Goal: Find specific page/section: Find specific page/section

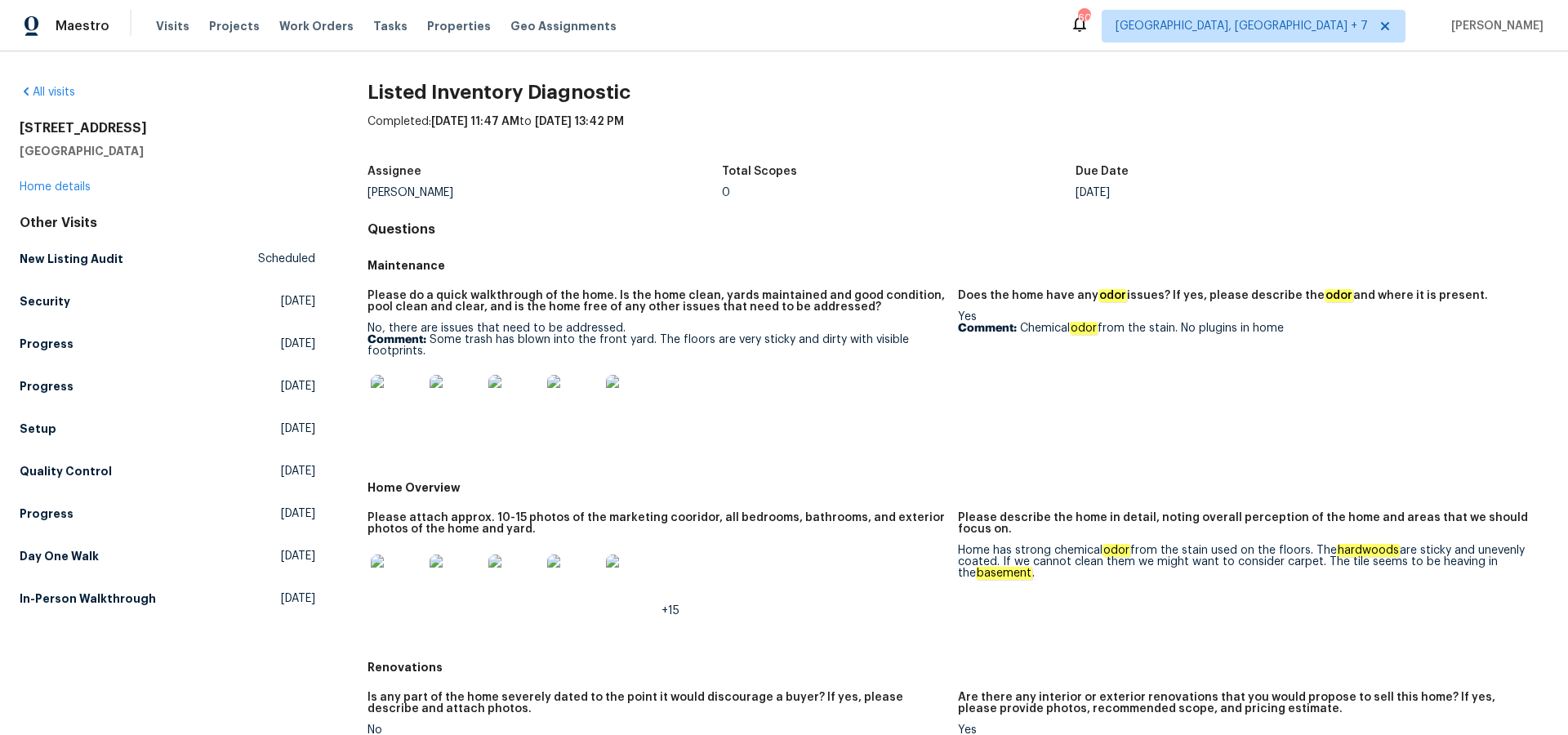
click at [422, 398] on div at bounding box center [396, 401] width 59 height 72
click at [397, 397] on img at bounding box center [397, 401] width 53 height 53
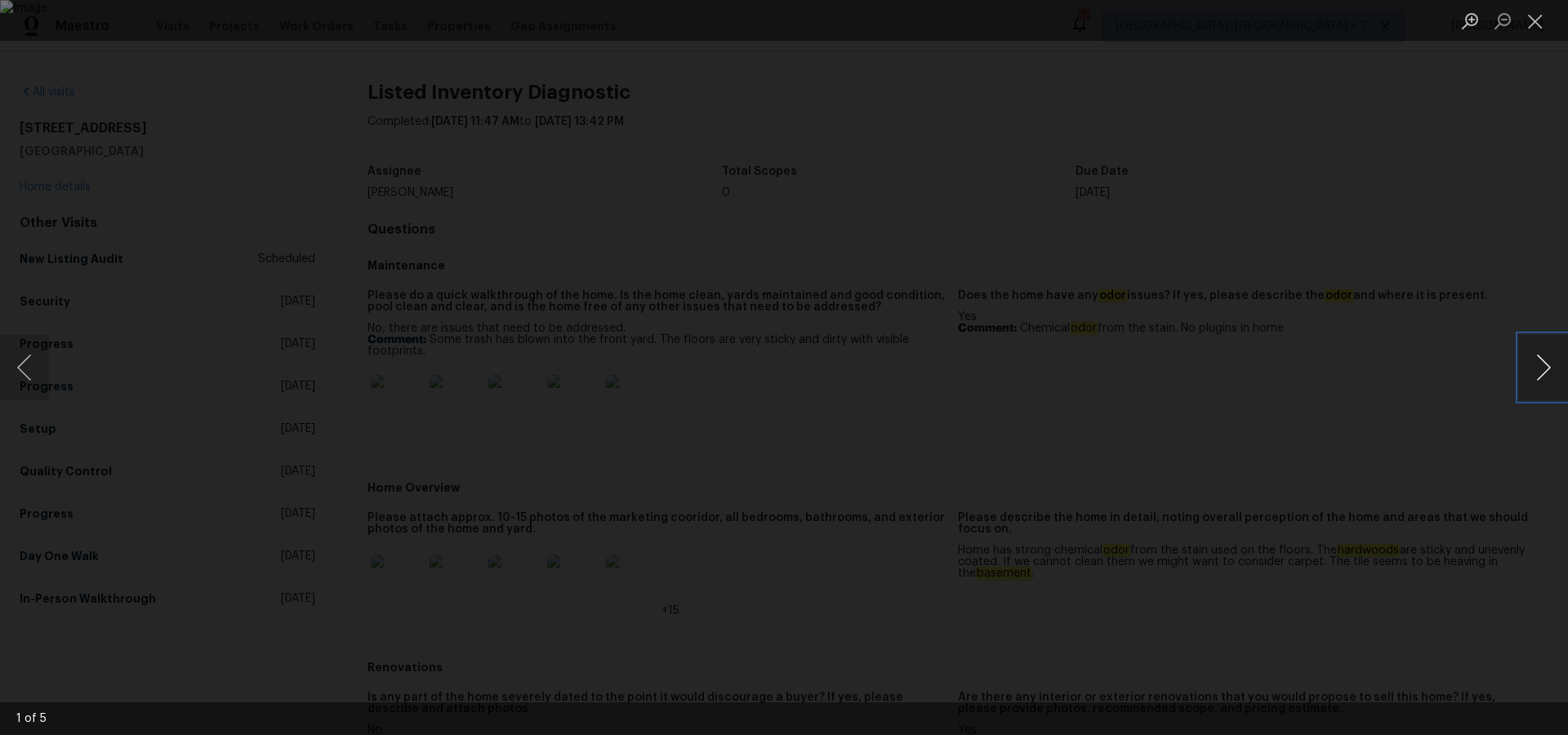
click at [1546, 365] on button "Next image" at bounding box center [1544, 367] width 49 height 65
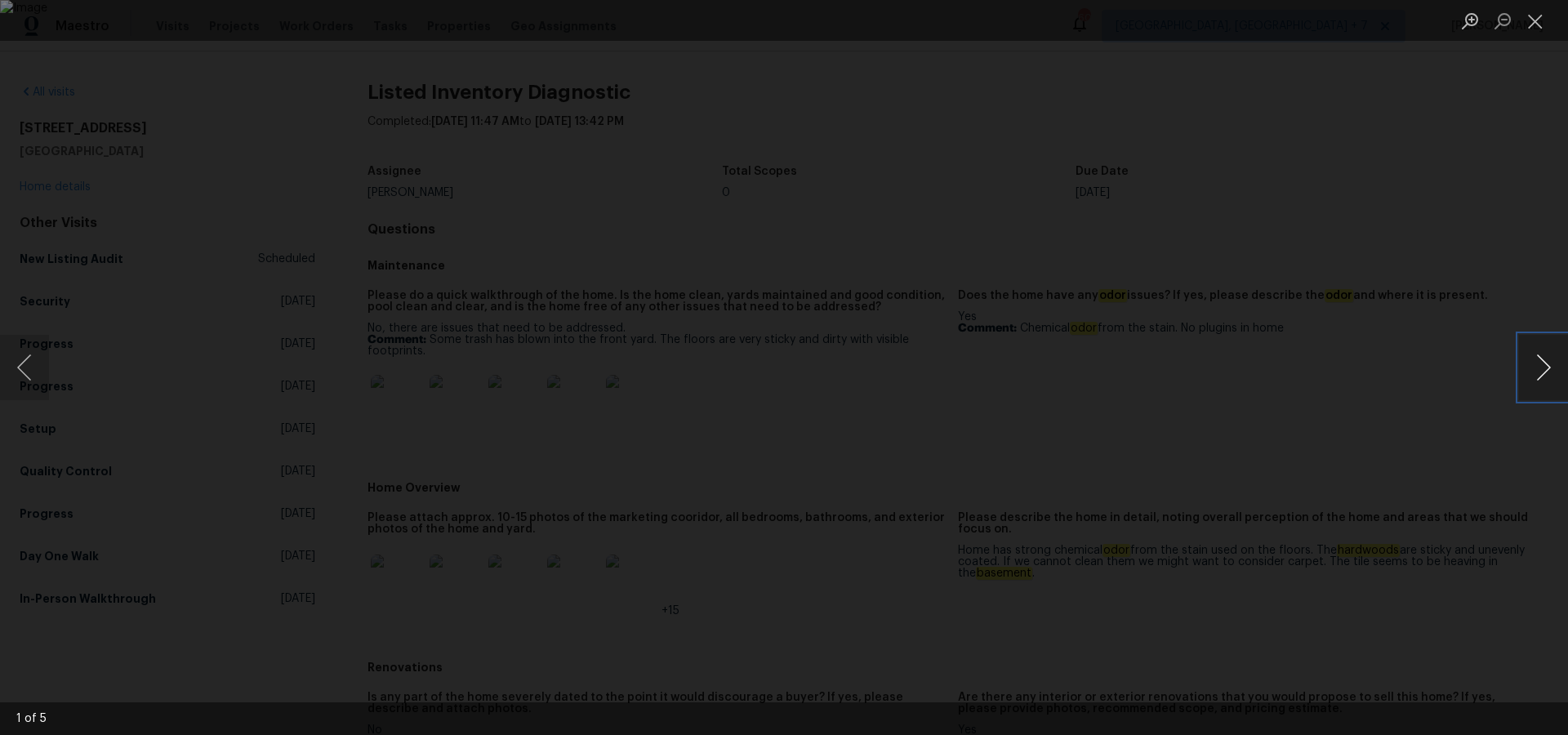
click at [1546, 365] on button "Next image" at bounding box center [1544, 367] width 49 height 65
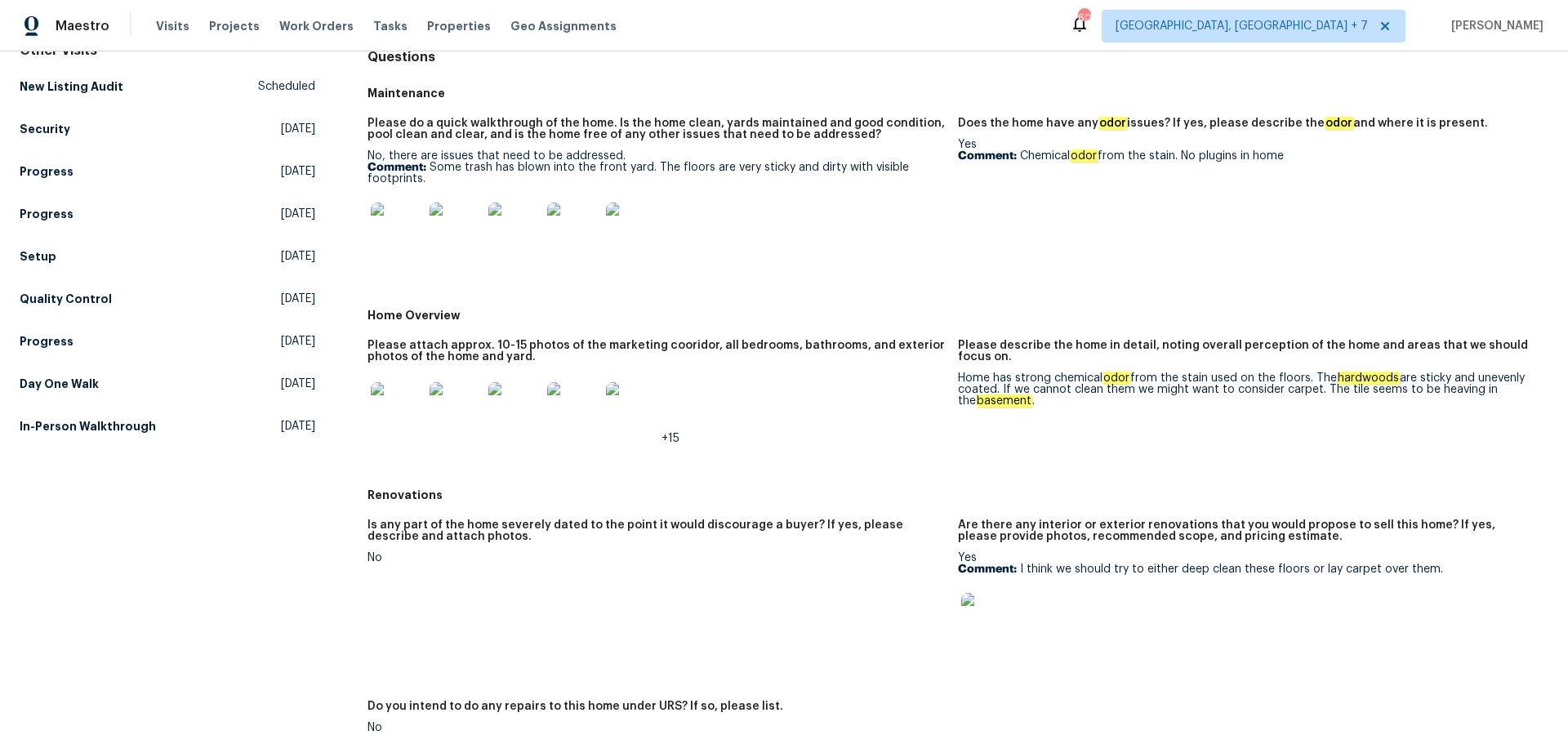
scroll to position [209, 0]
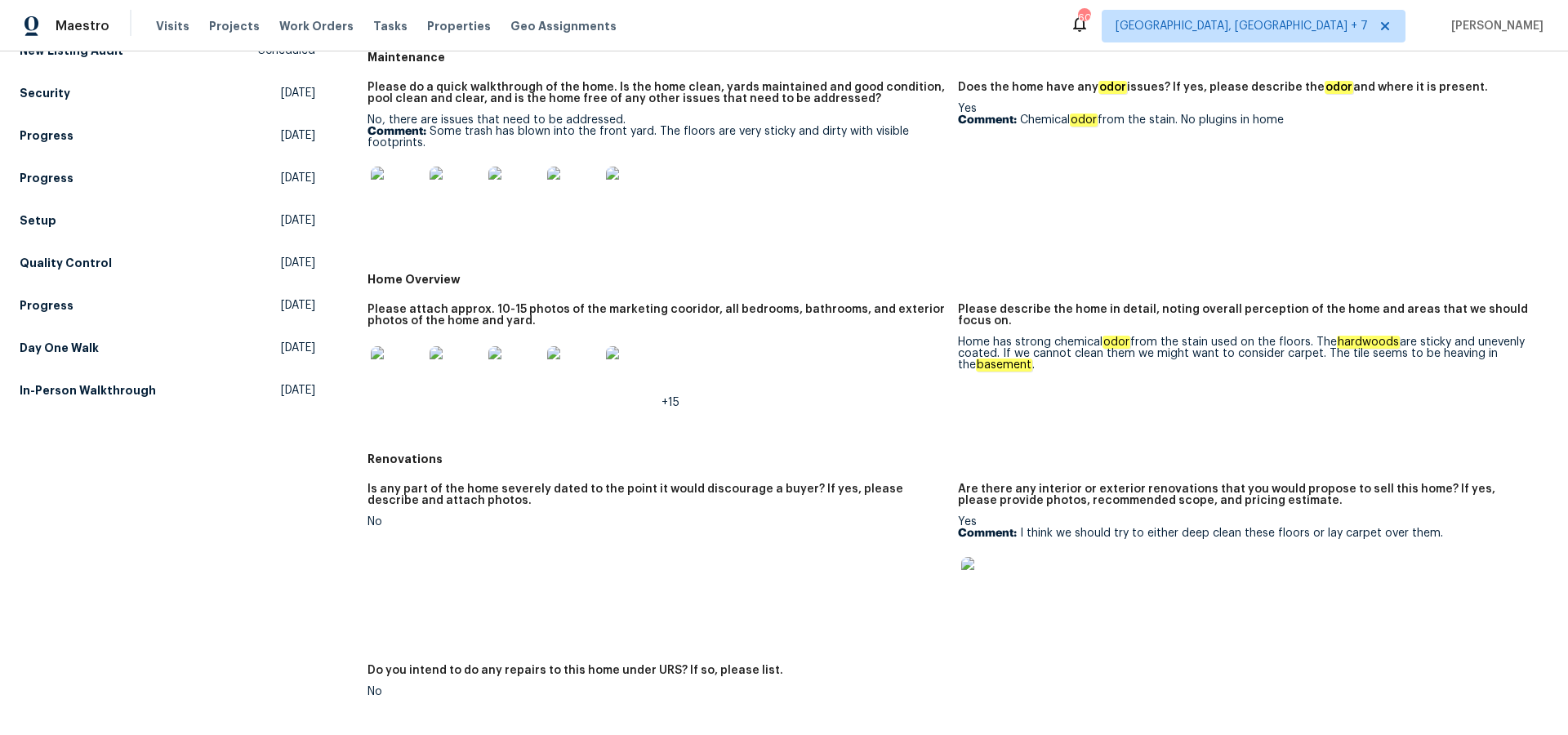
click at [408, 374] on img at bounding box center [397, 372] width 53 height 53
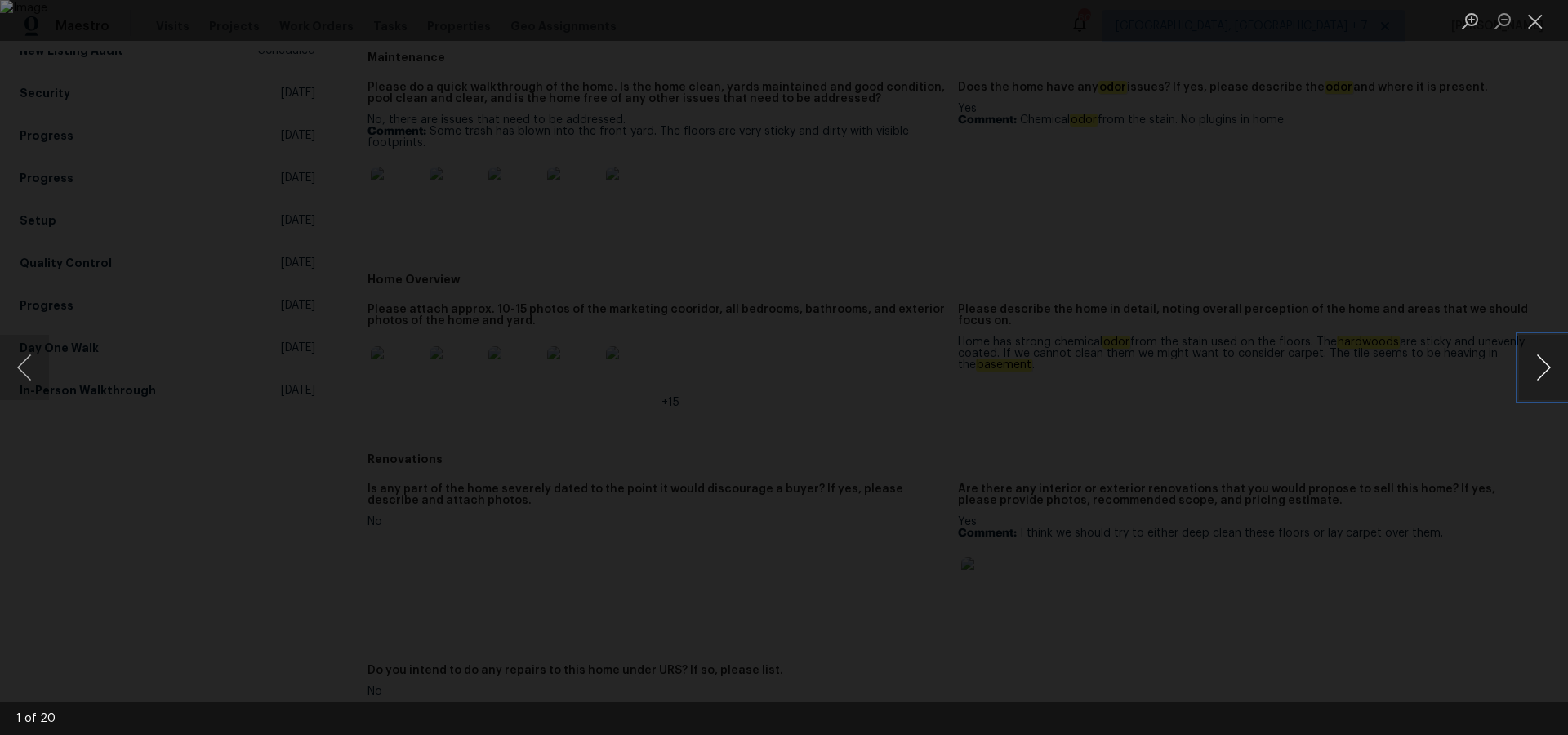
click at [1541, 370] on button "Next image" at bounding box center [1544, 367] width 49 height 65
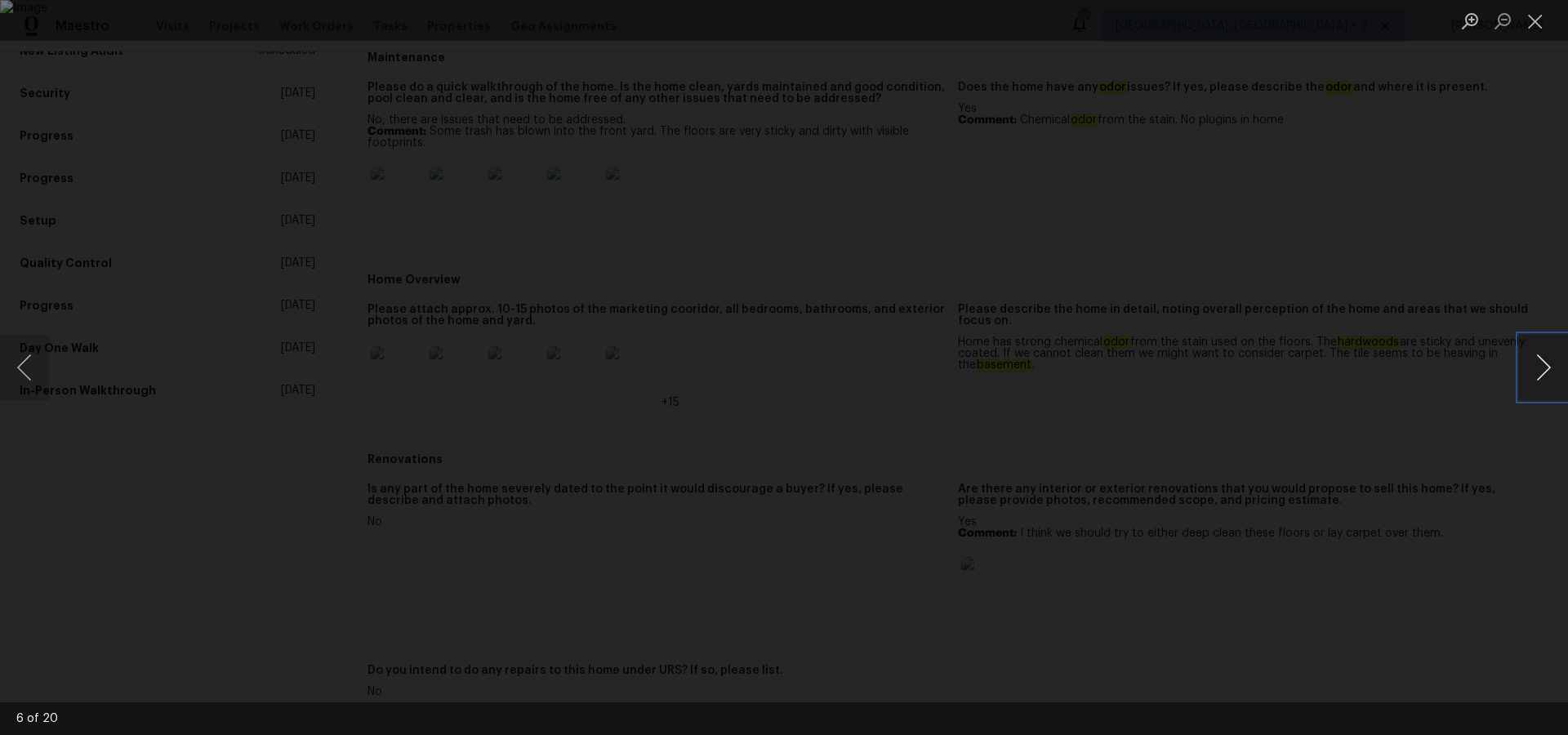
click at [1541, 370] on button "Next image" at bounding box center [1544, 367] width 49 height 65
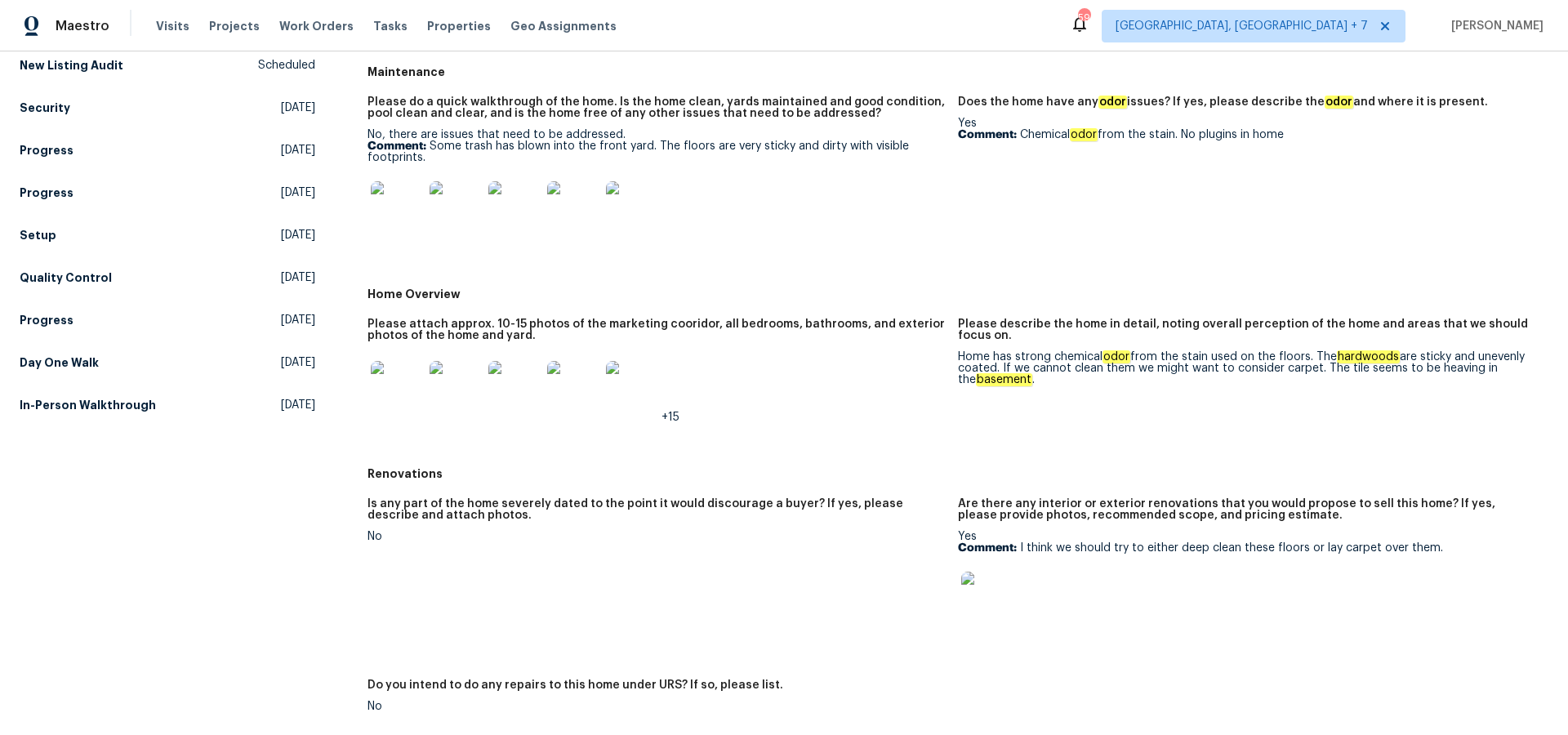
scroll to position [0, 0]
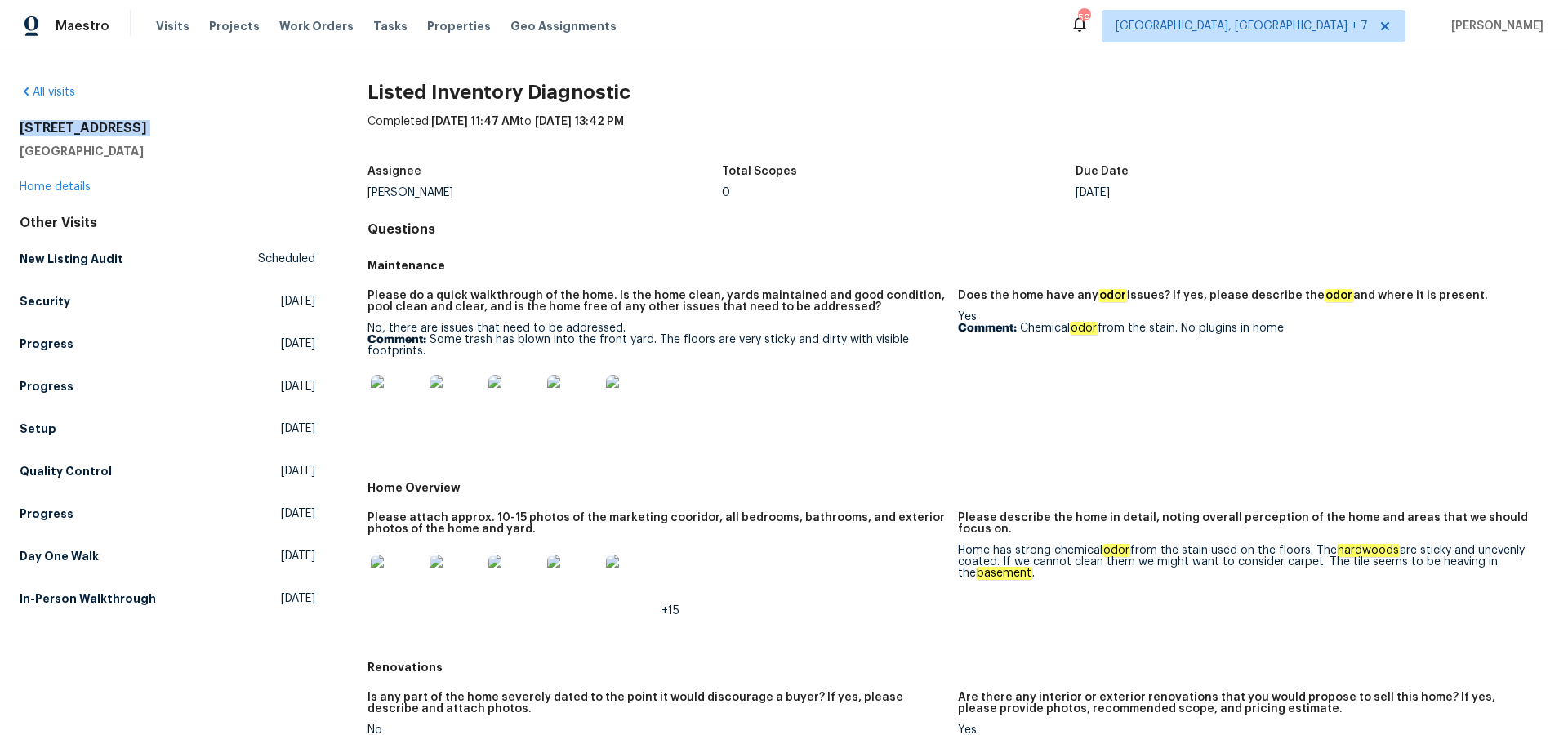
drag, startPoint x: 20, startPoint y: 126, endPoint x: 165, endPoint y: 138, distance: 145.5
click at [165, 137] on div "7010 Woodhaven Ave Cleveland, OH 44144" at bounding box center [167, 140] width 296 height 39
copy h2 "[STREET_ADDRESS]"
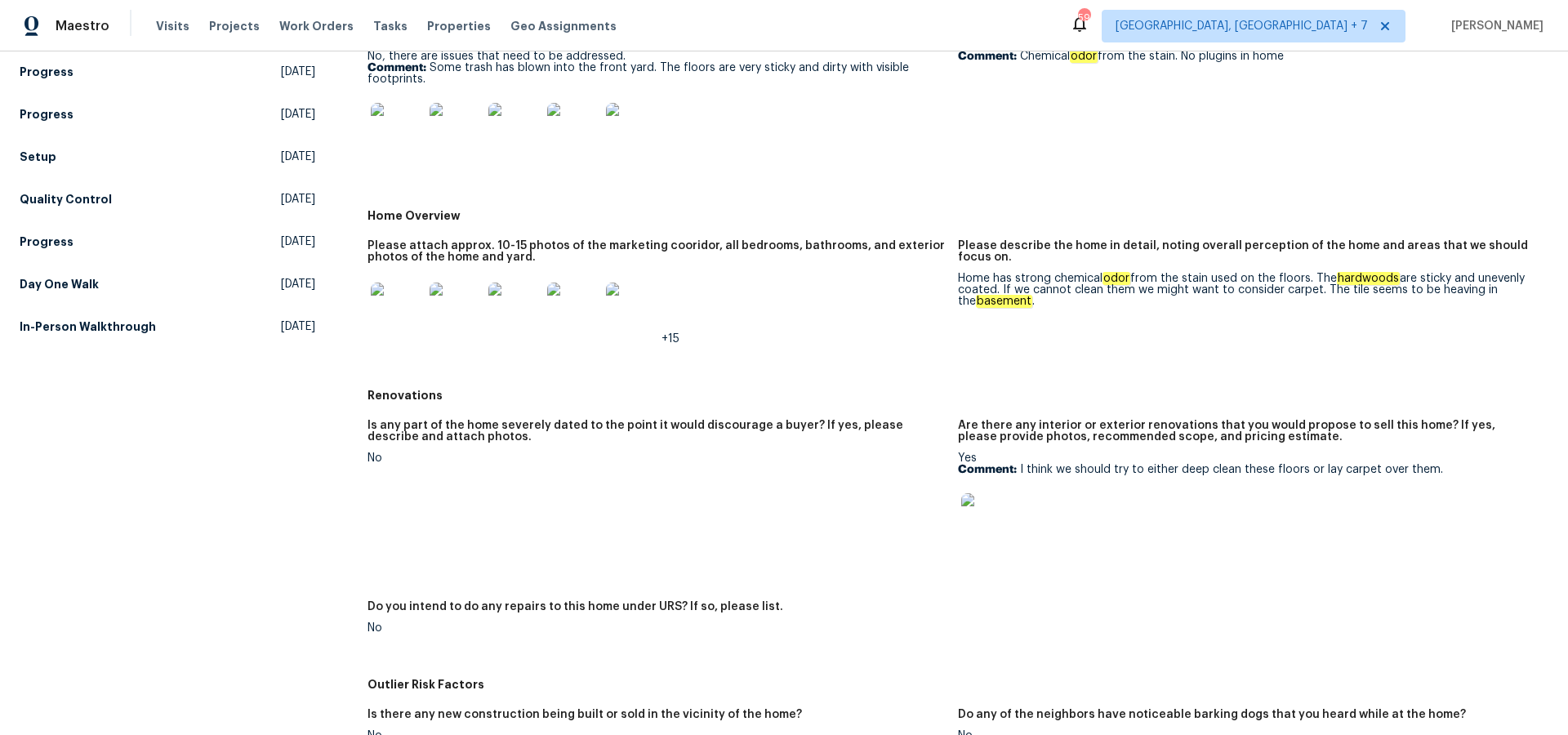
scroll to position [286, 0]
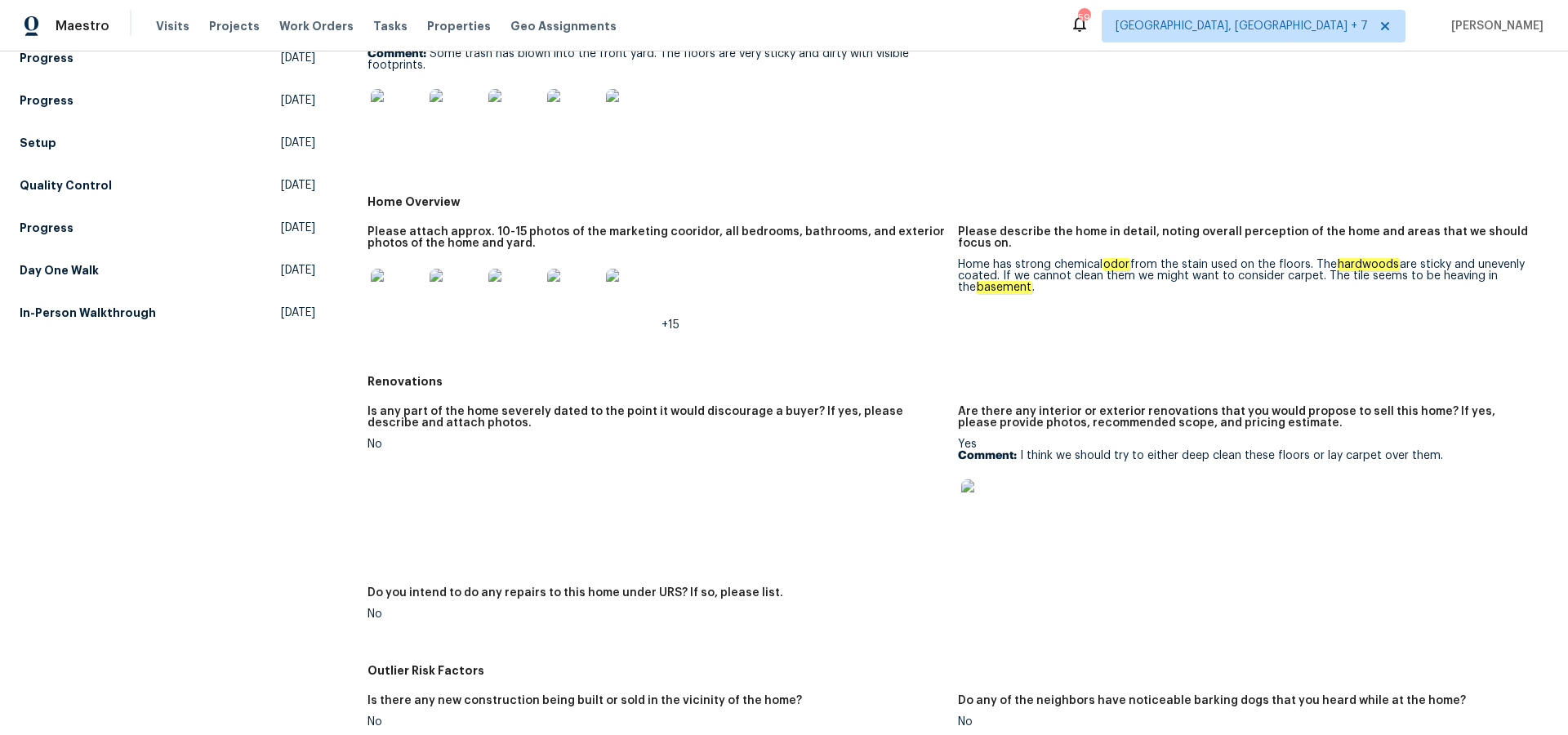
click at [397, 289] on img at bounding box center [397, 295] width 53 height 53
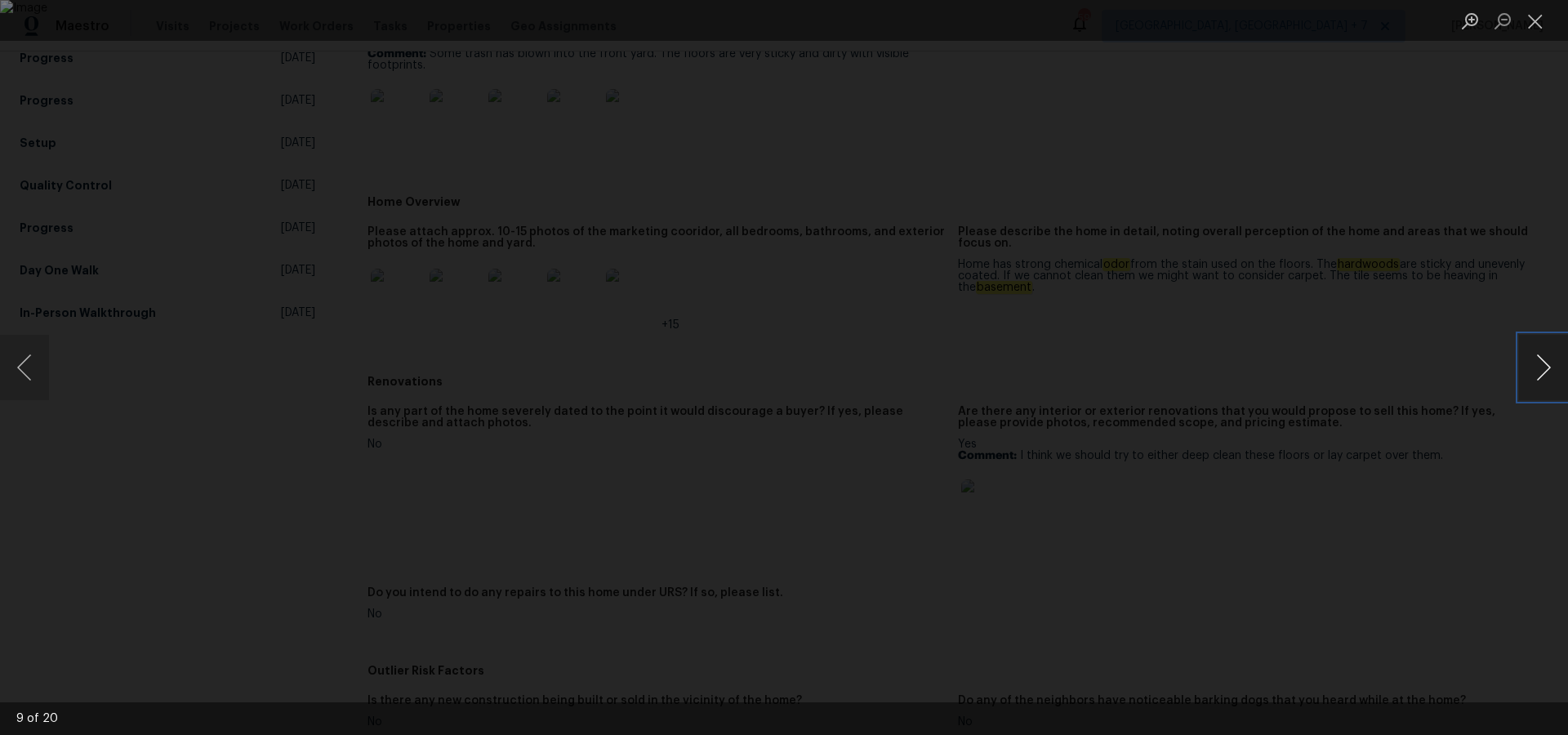
click at [1553, 363] on button "Next image" at bounding box center [1544, 367] width 49 height 65
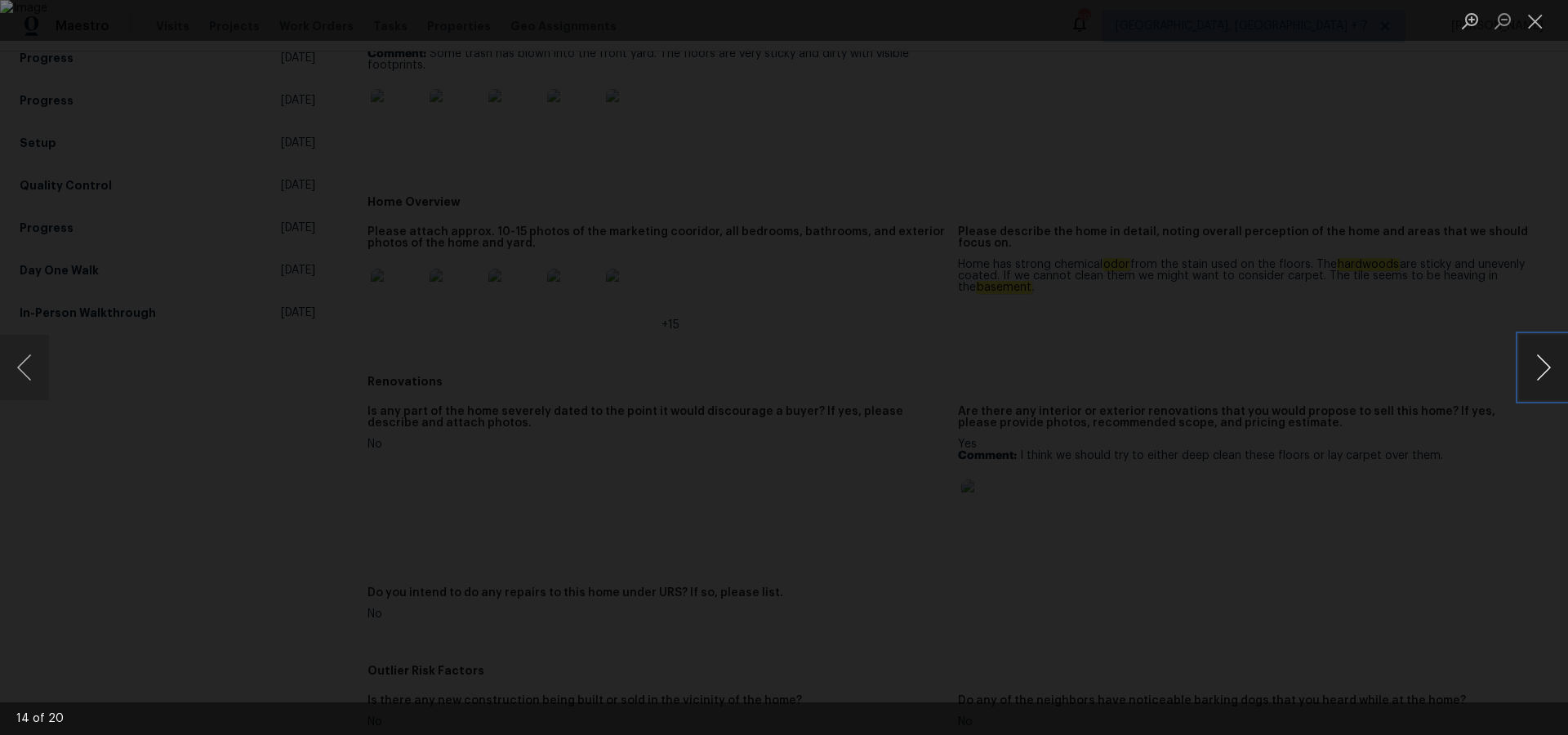
click at [1553, 363] on button "Next image" at bounding box center [1544, 367] width 49 height 65
click at [1543, 30] on button "Close lightbox" at bounding box center [1536, 21] width 33 height 29
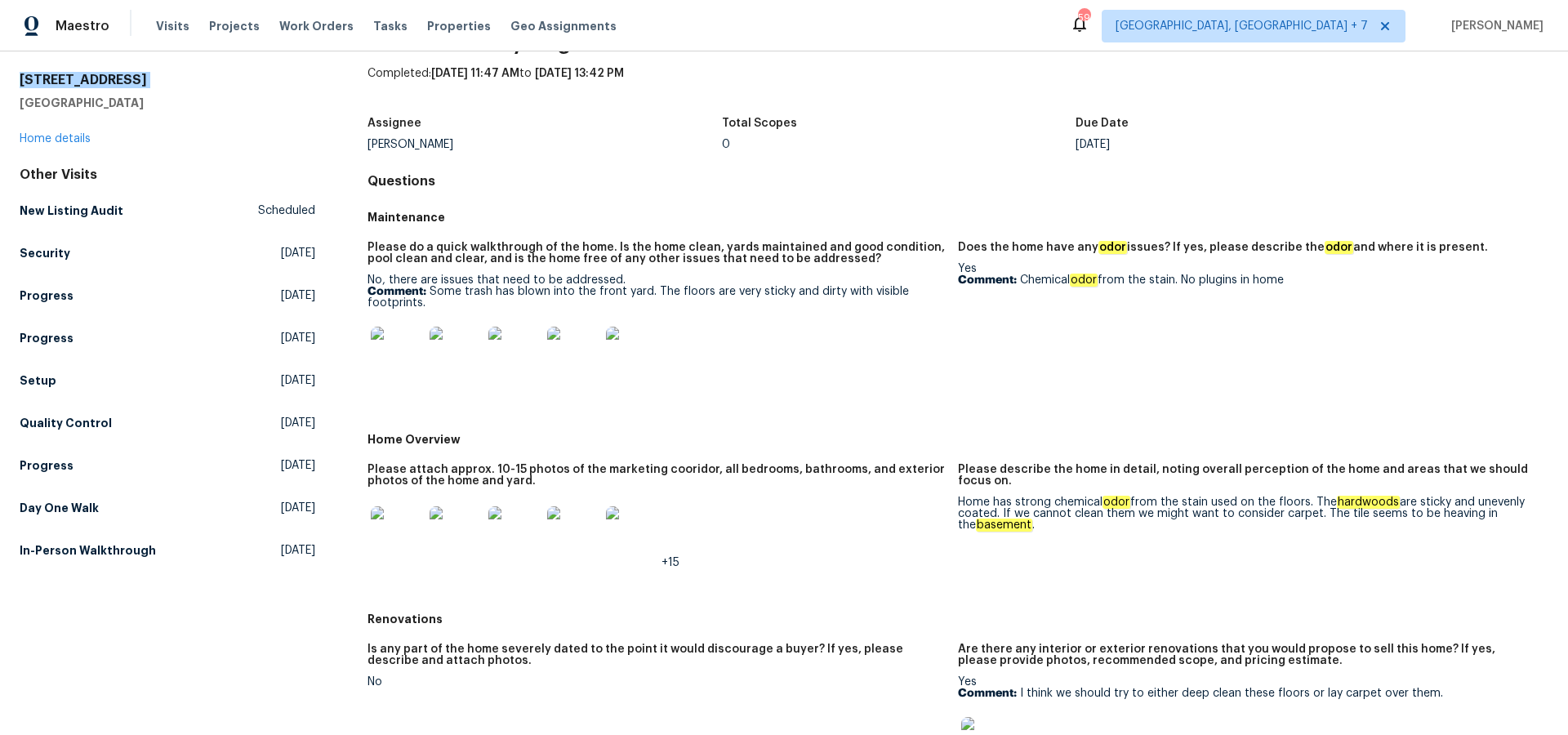
scroll to position [0, 0]
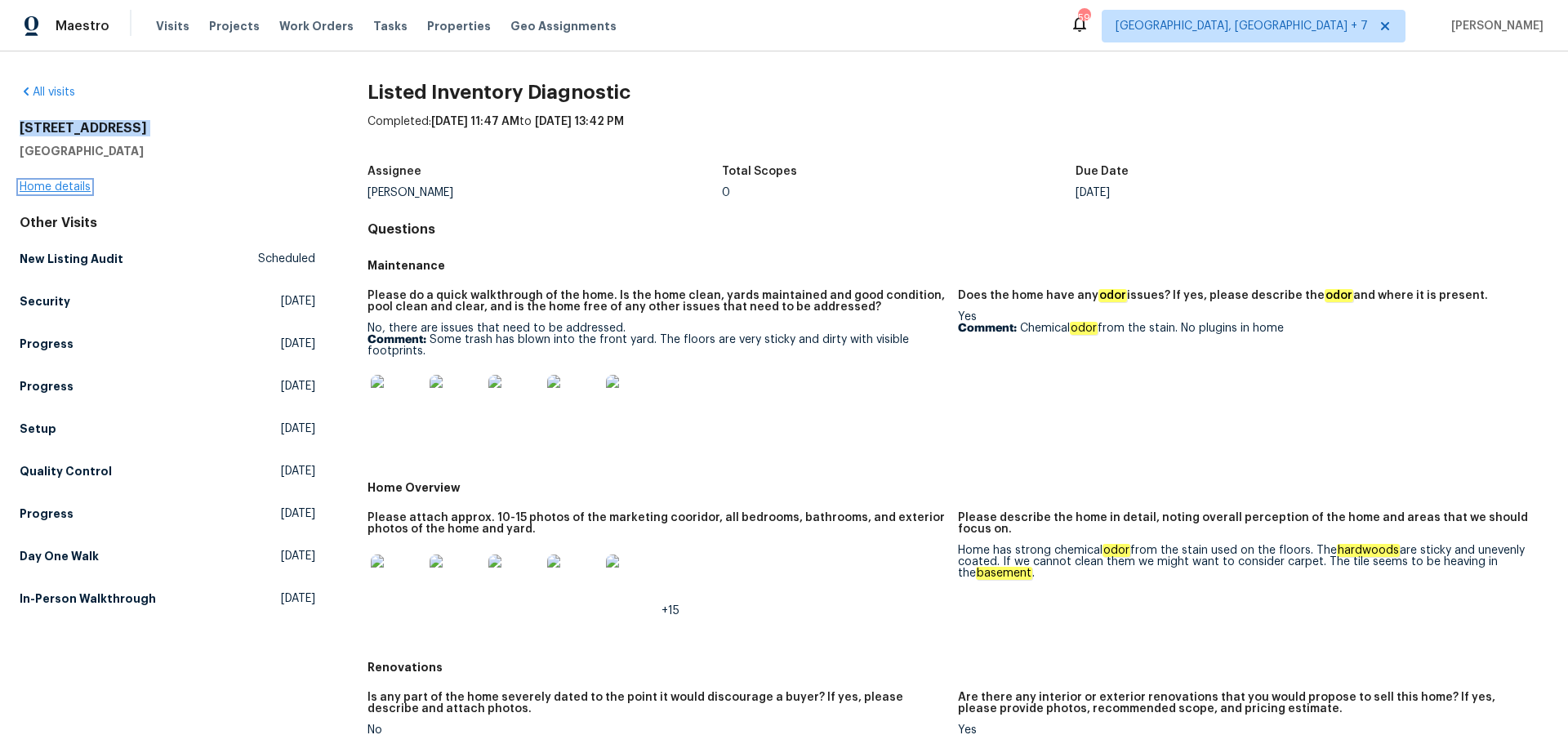
click at [75, 187] on link "Home details" at bounding box center [55, 187] width 71 height 11
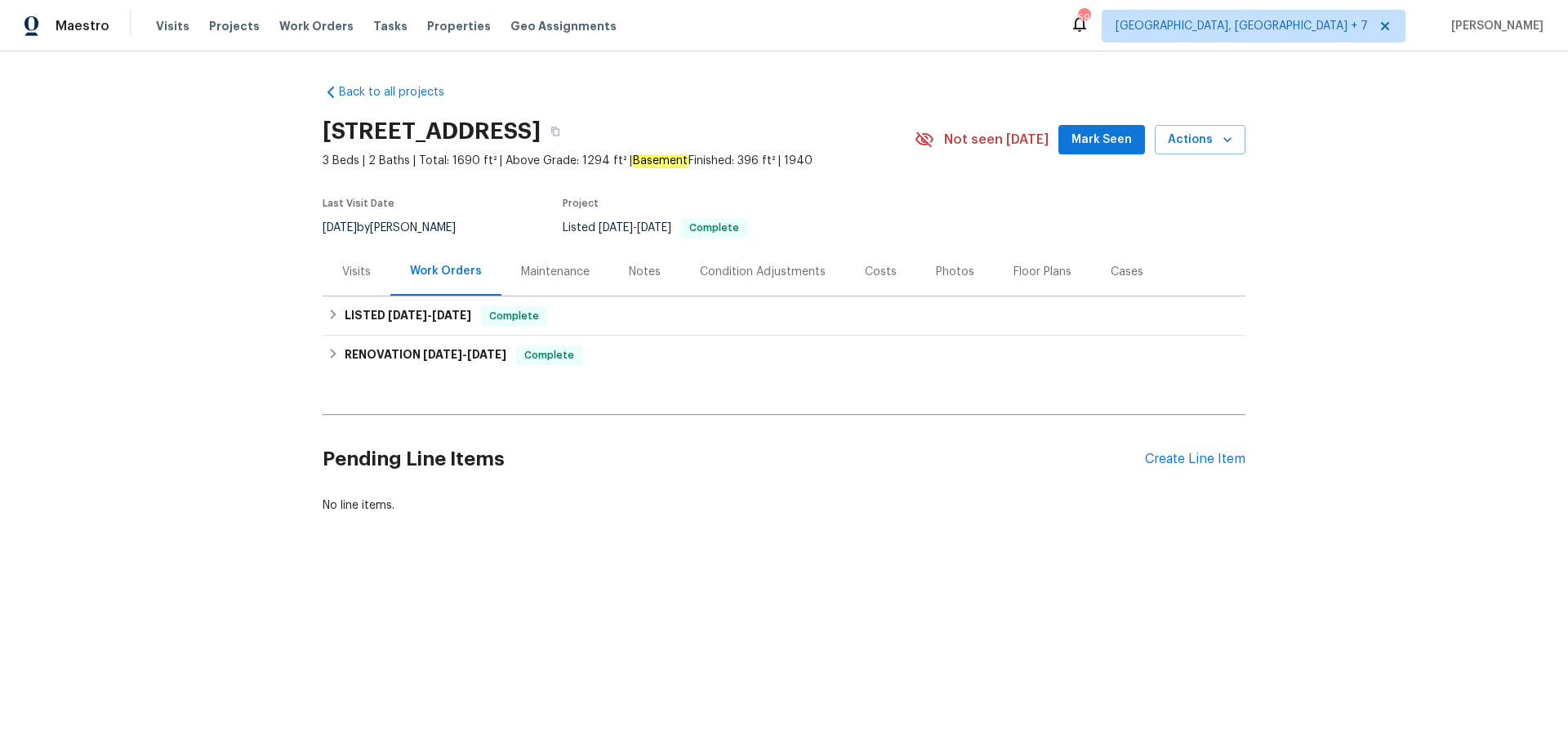
click at [352, 266] on div "Visits" at bounding box center [357, 271] width 29 height 16
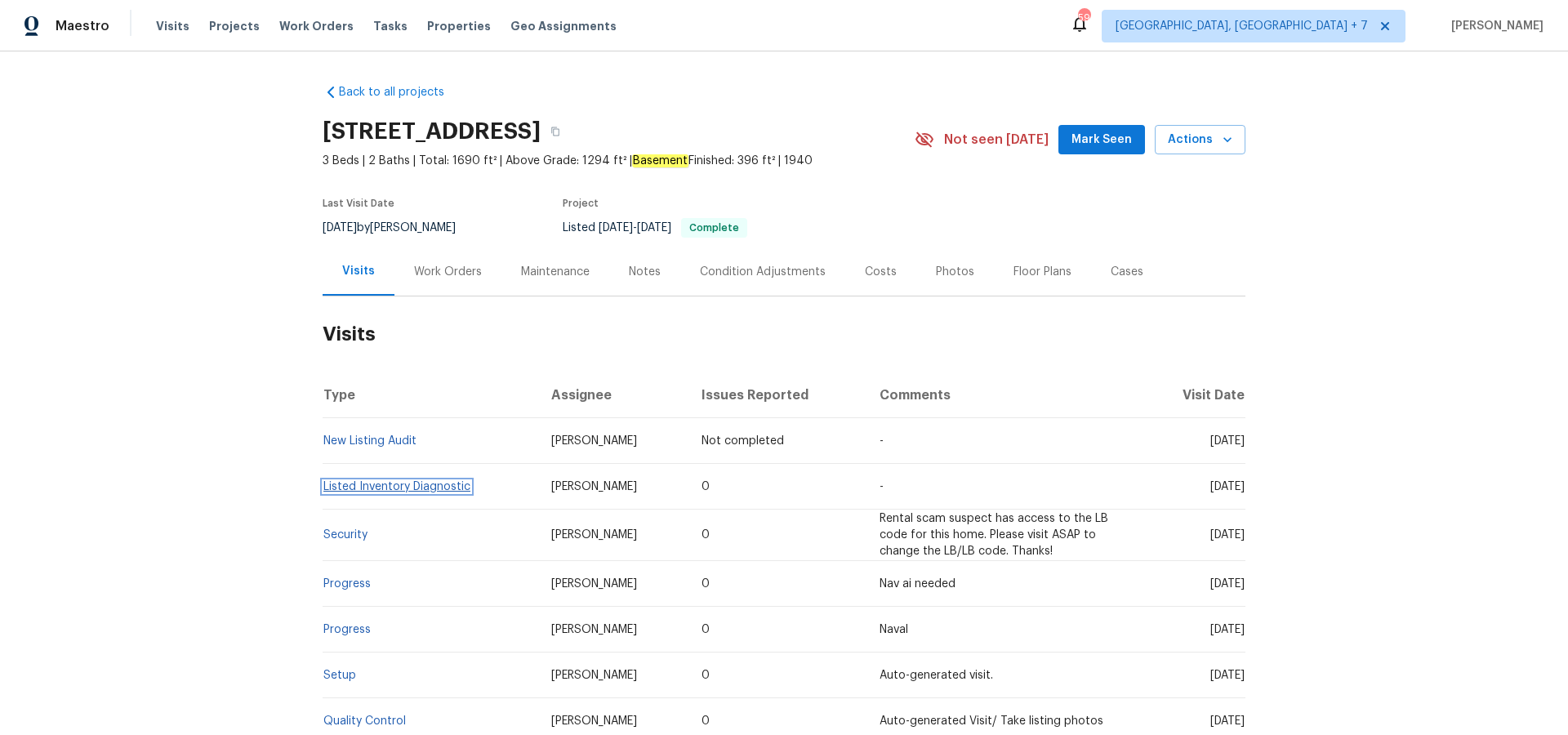
click at [350, 483] on link "Listed Inventory Diagnostic" at bounding box center [396, 486] width 147 height 11
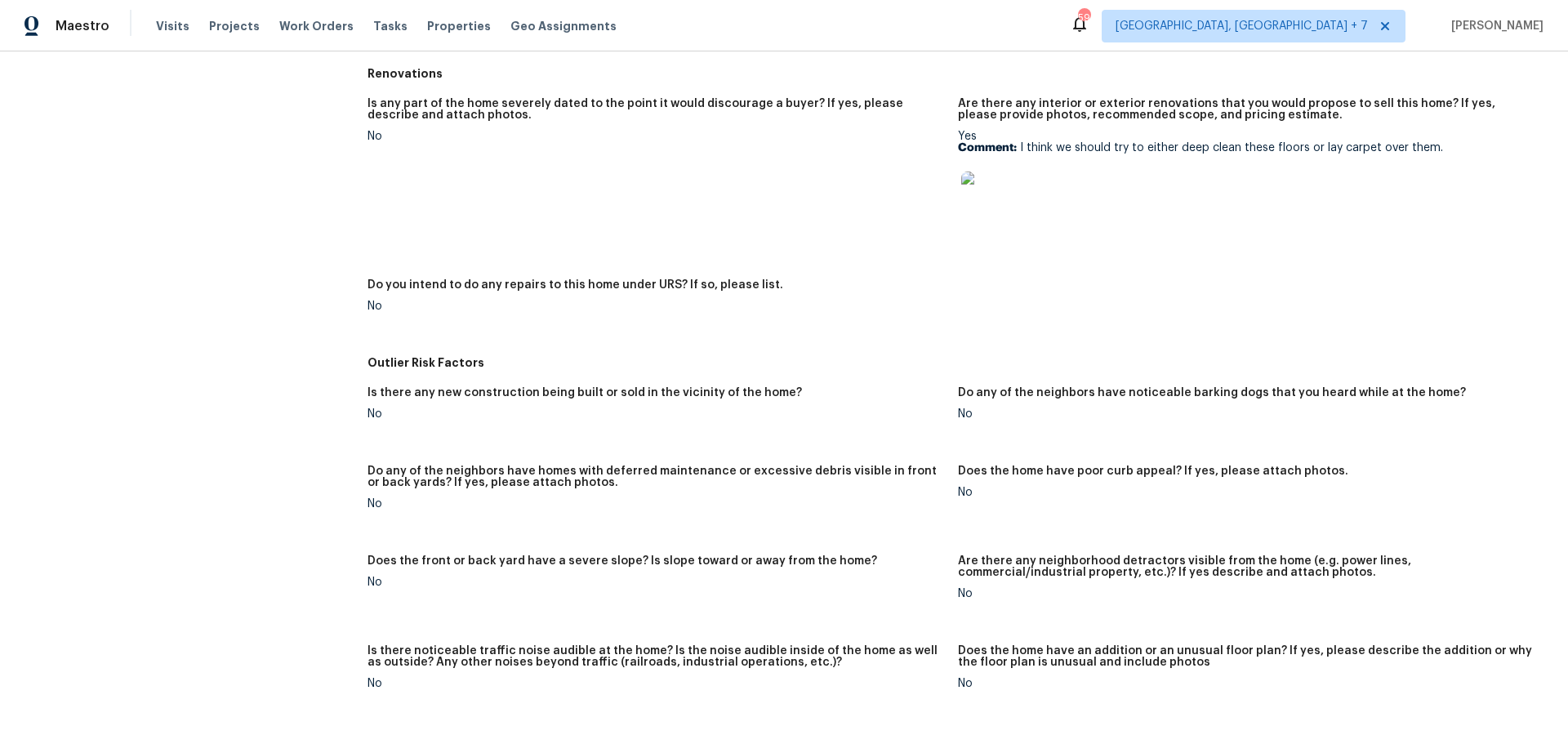
scroll to position [610, 0]
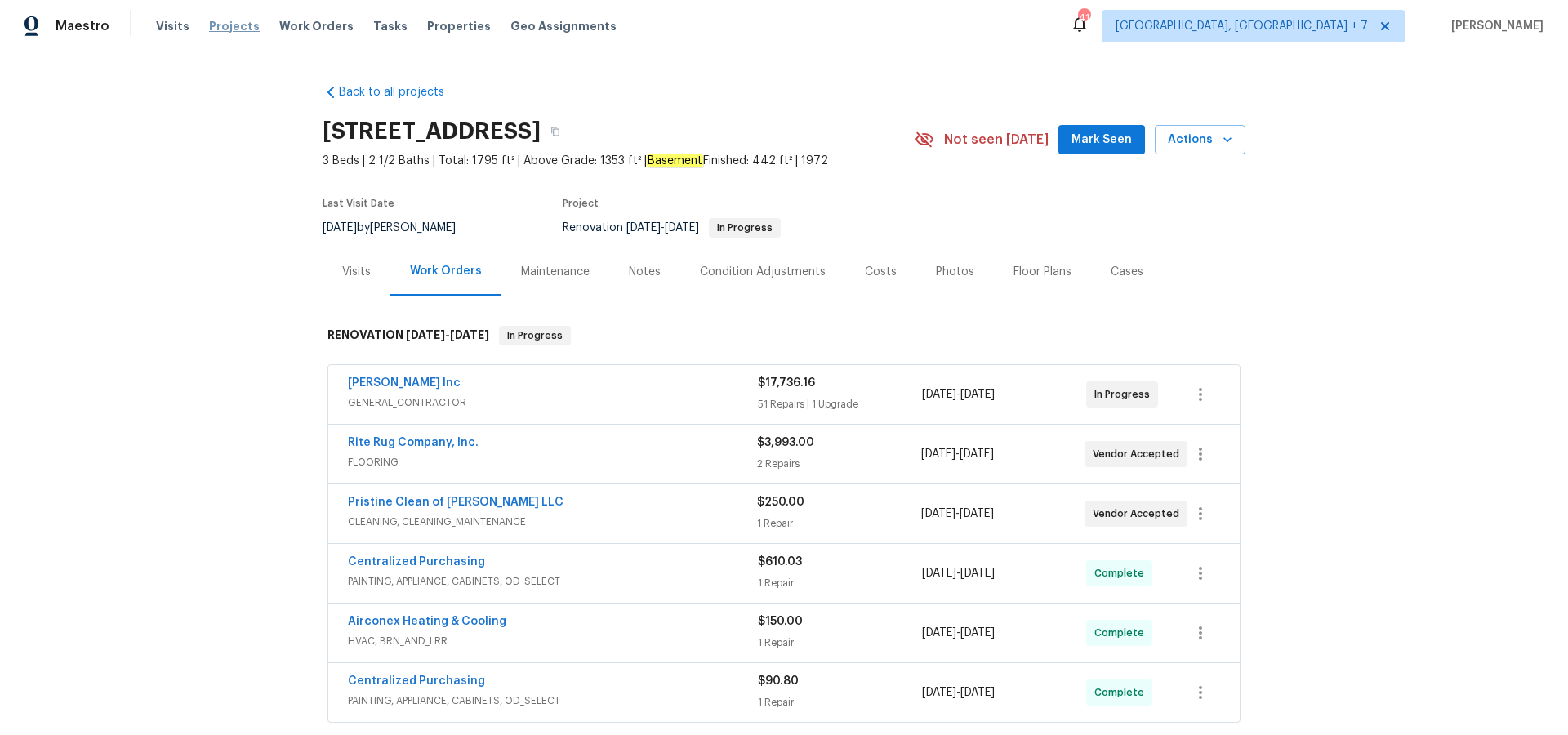
click at [226, 21] on span "Projects" at bounding box center [235, 25] width 51 height 16
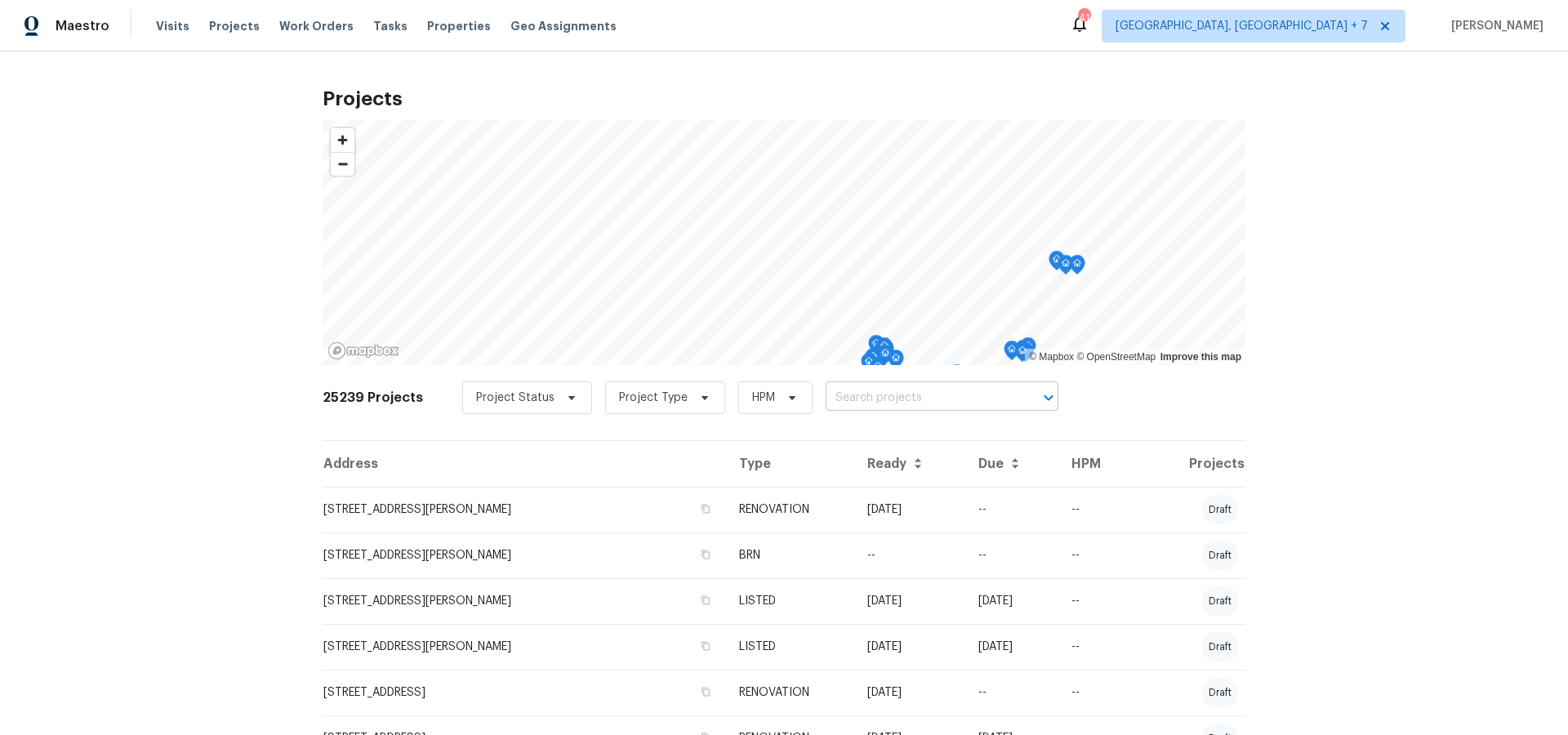
click at [826, 393] on input "text" at bounding box center [919, 398] width 187 height 25
type input "7010"
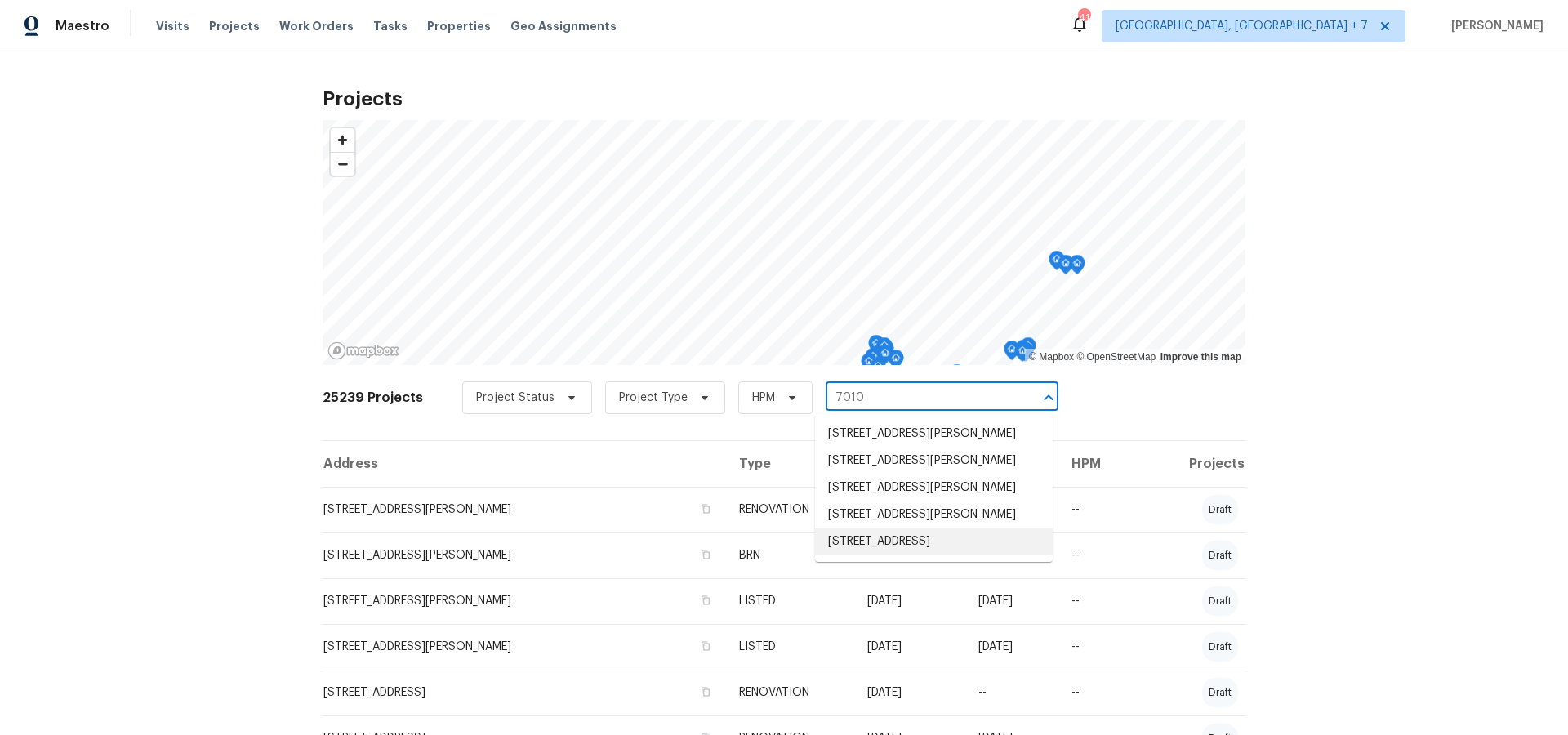
click at [882, 555] on li "[STREET_ADDRESS]" at bounding box center [934, 542] width 237 height 27
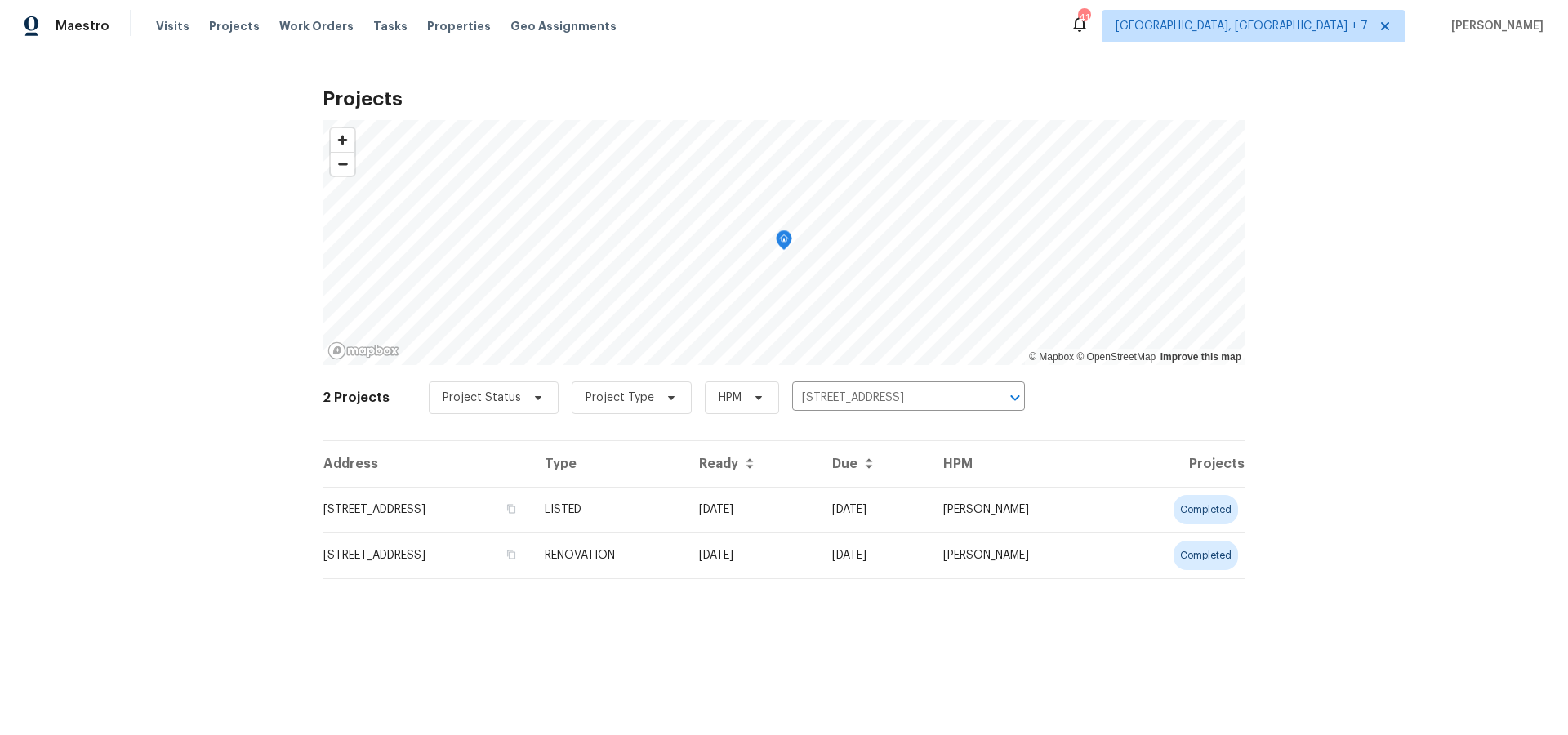
click at [444, 547] on td "[STREET_ADDRESS]" at bounding box center [427, 555] width 209 height 46
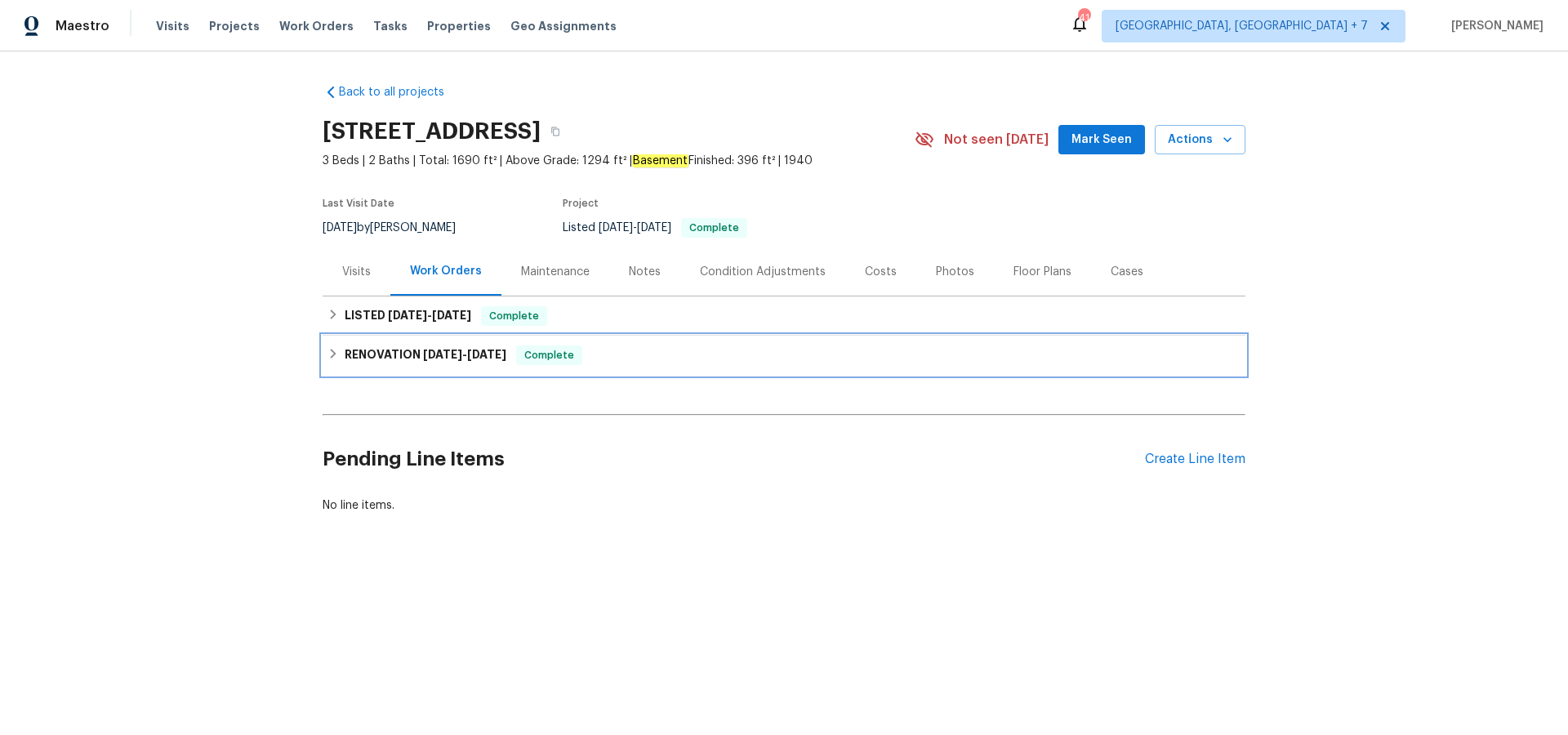
click at [409, 348] on h6 "RENOVATION [DATE] - [DATE]" at bounding box center [425, 354] width 162 height 19
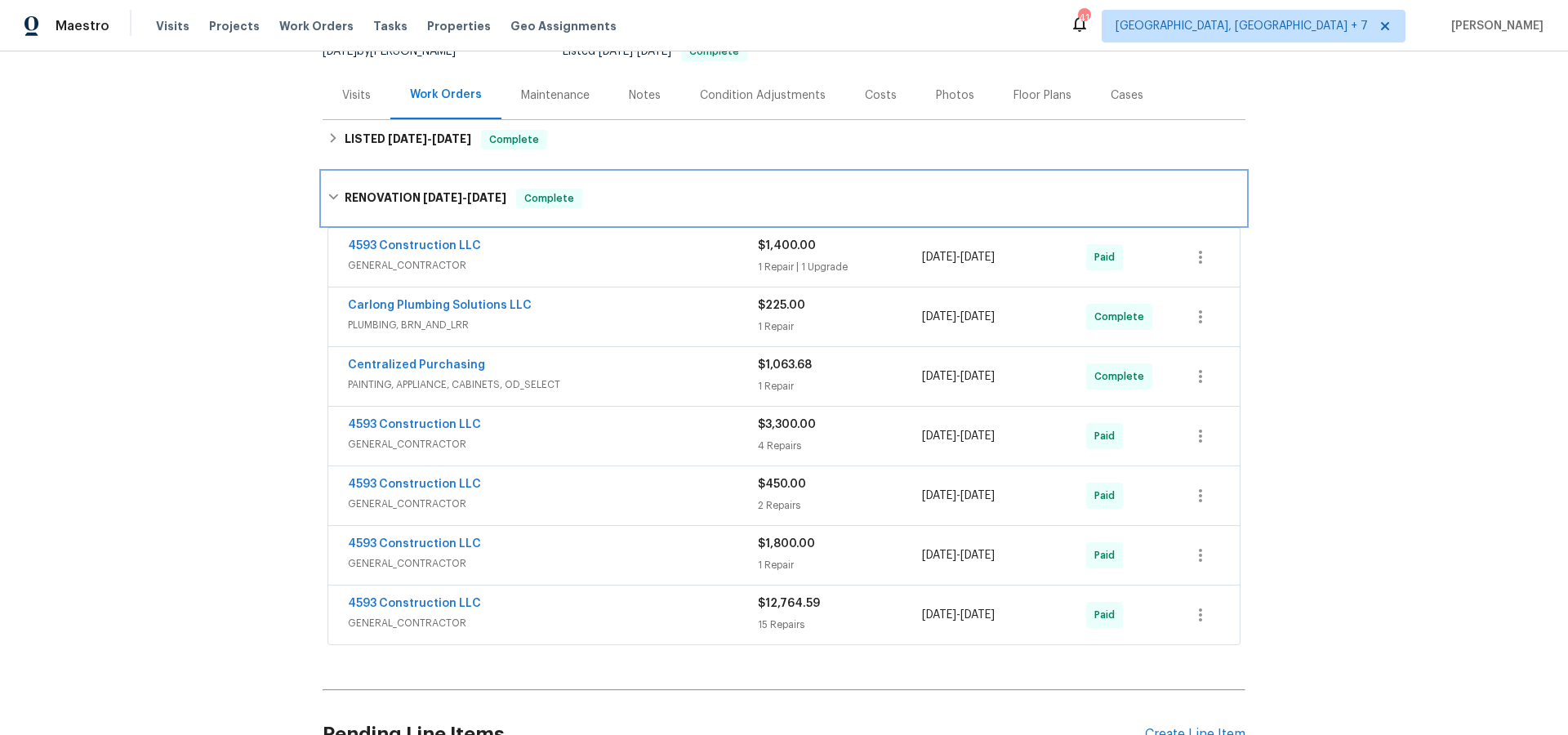
scroll to position [177, 0]
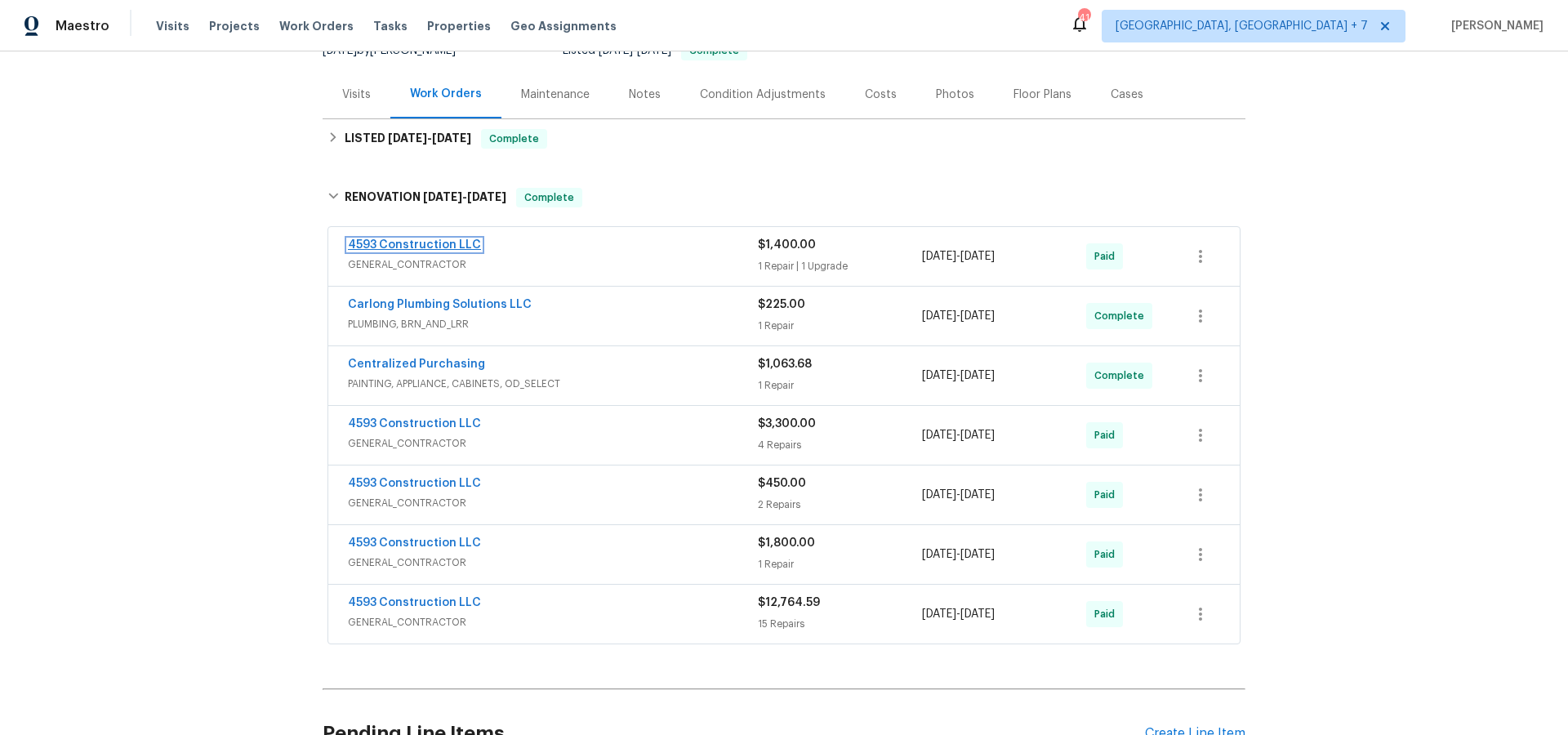
click at [377, 245] on link "4593 Construction LLC" at bounding box center [414, 244] width 133 height 11
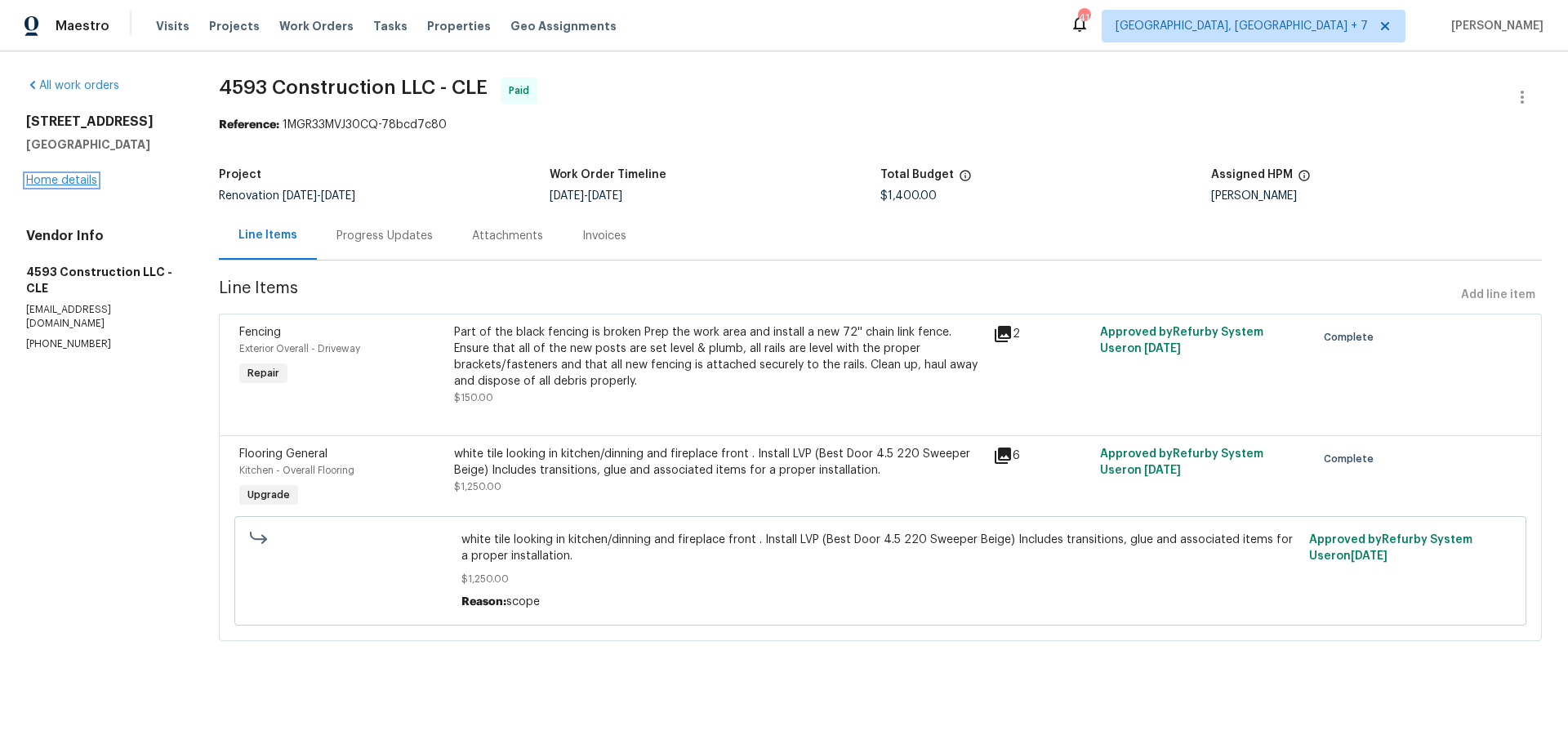
click at [62, 181] on link "Home details" at bounding box center [62, 180] width 71 height 11
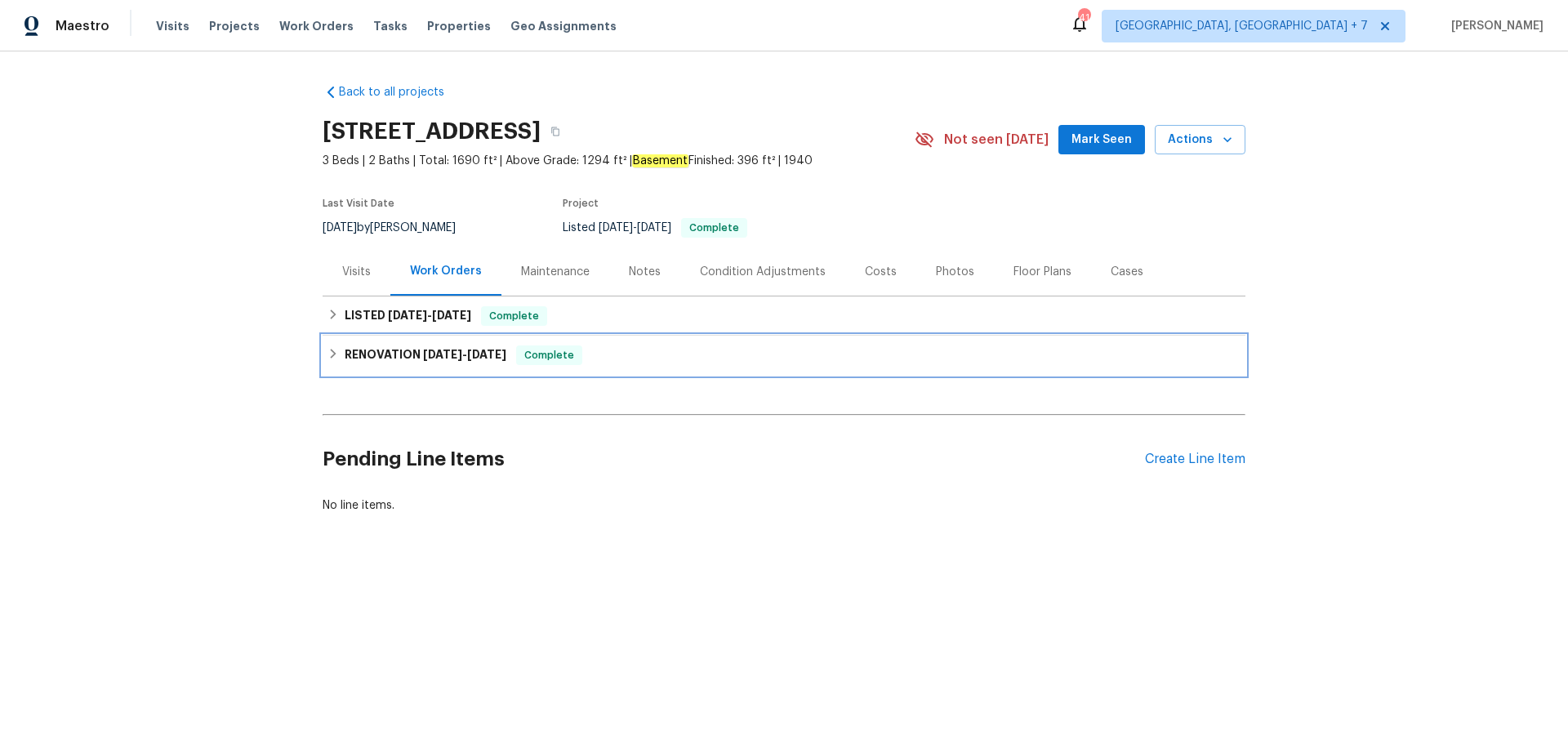
click at [388, 353] on h6 "RENOVATION [DATE] - [DATE]" at bounding box center [425, 354] width 162 height 19
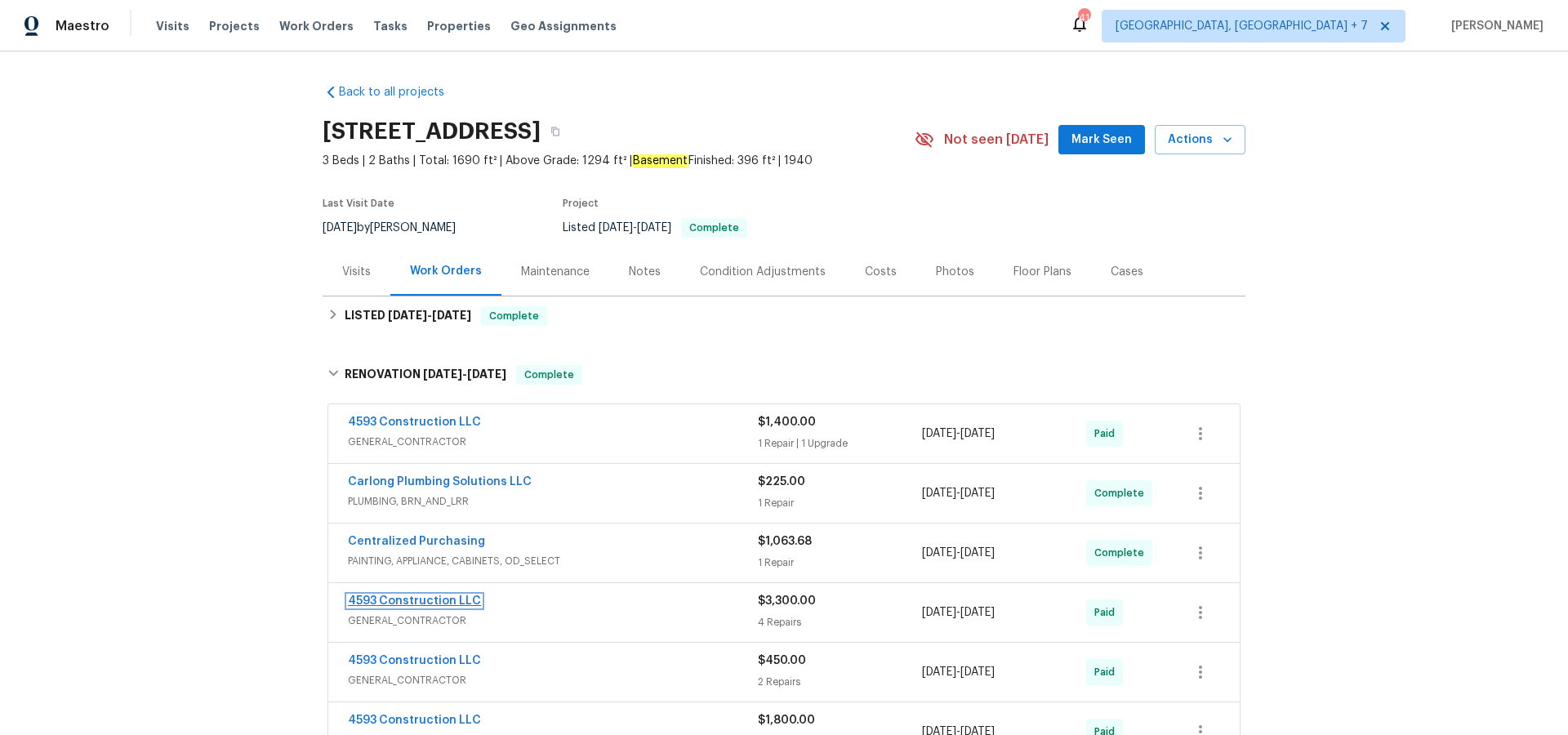
click at [439, 601] on link "4593 Construction LLC" at bounding box center [414, 600] width 133 height 11
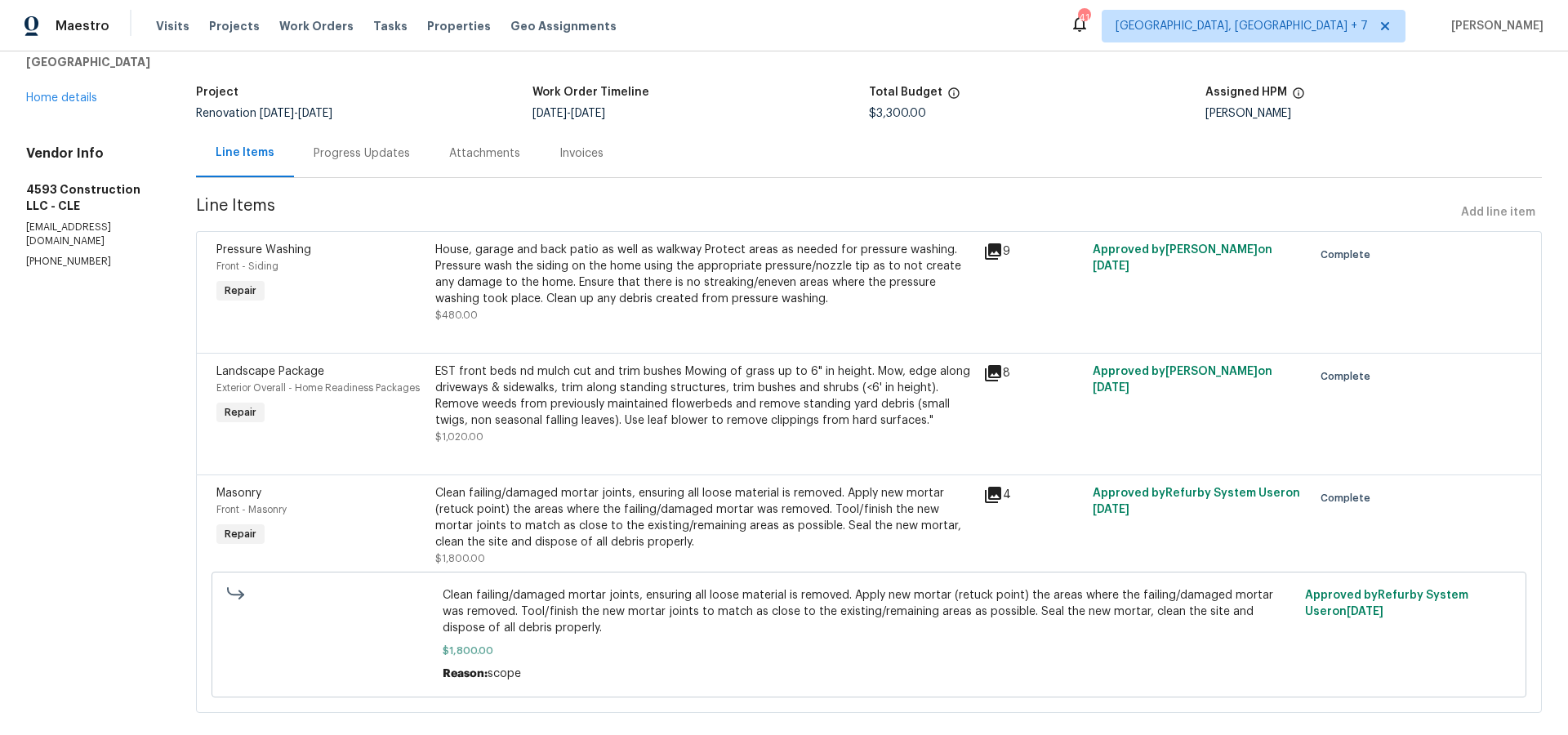
scroll to position [108, 0]
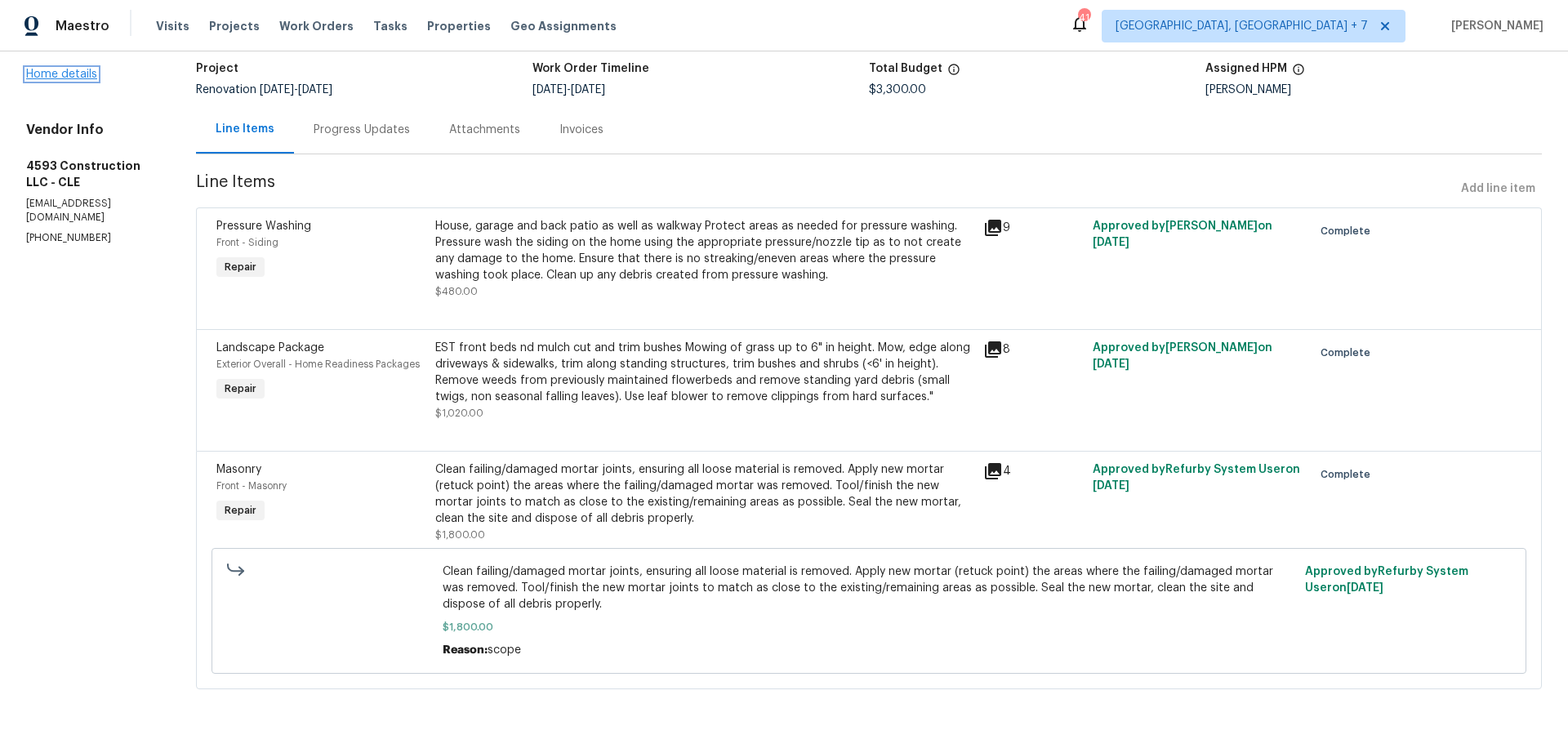
click at [69, 70] on link "Home details" at bounding box center [62, 74] width 71 height 11
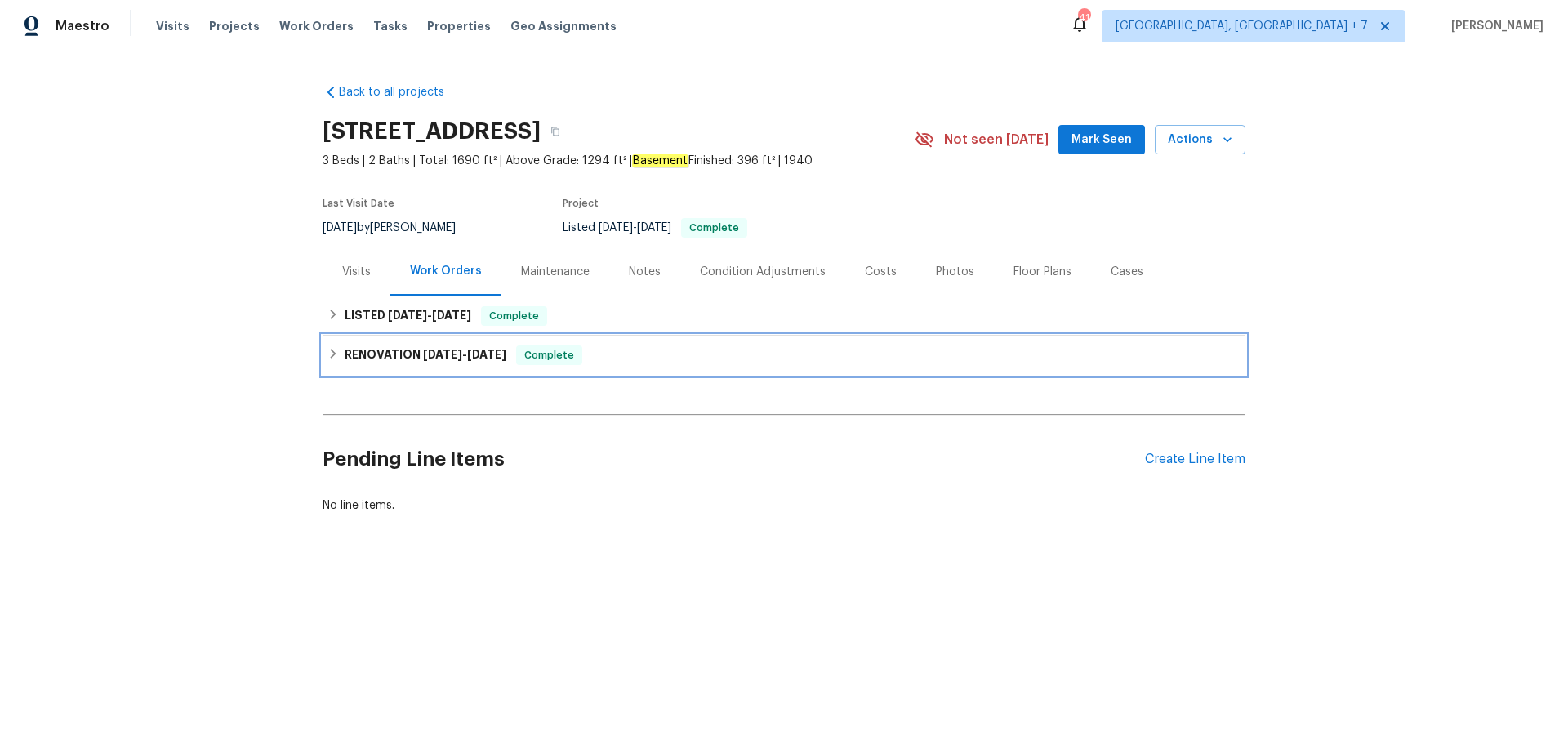
click at [406, 346] on h6 "RENOVATION [DATE] - [DATE]" at bounding box center [425, 354] width 162 height 19
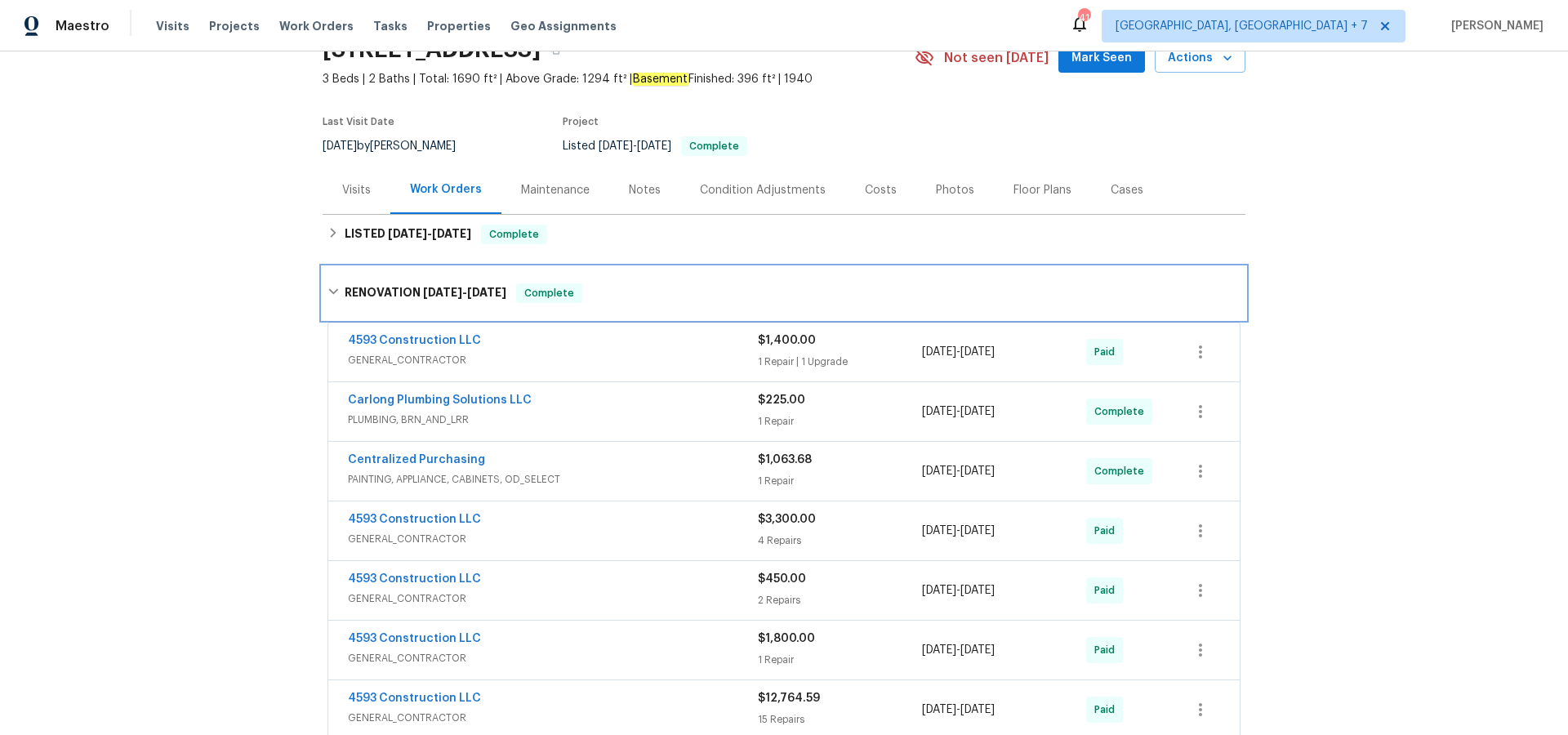
scroll to position [105, 0]
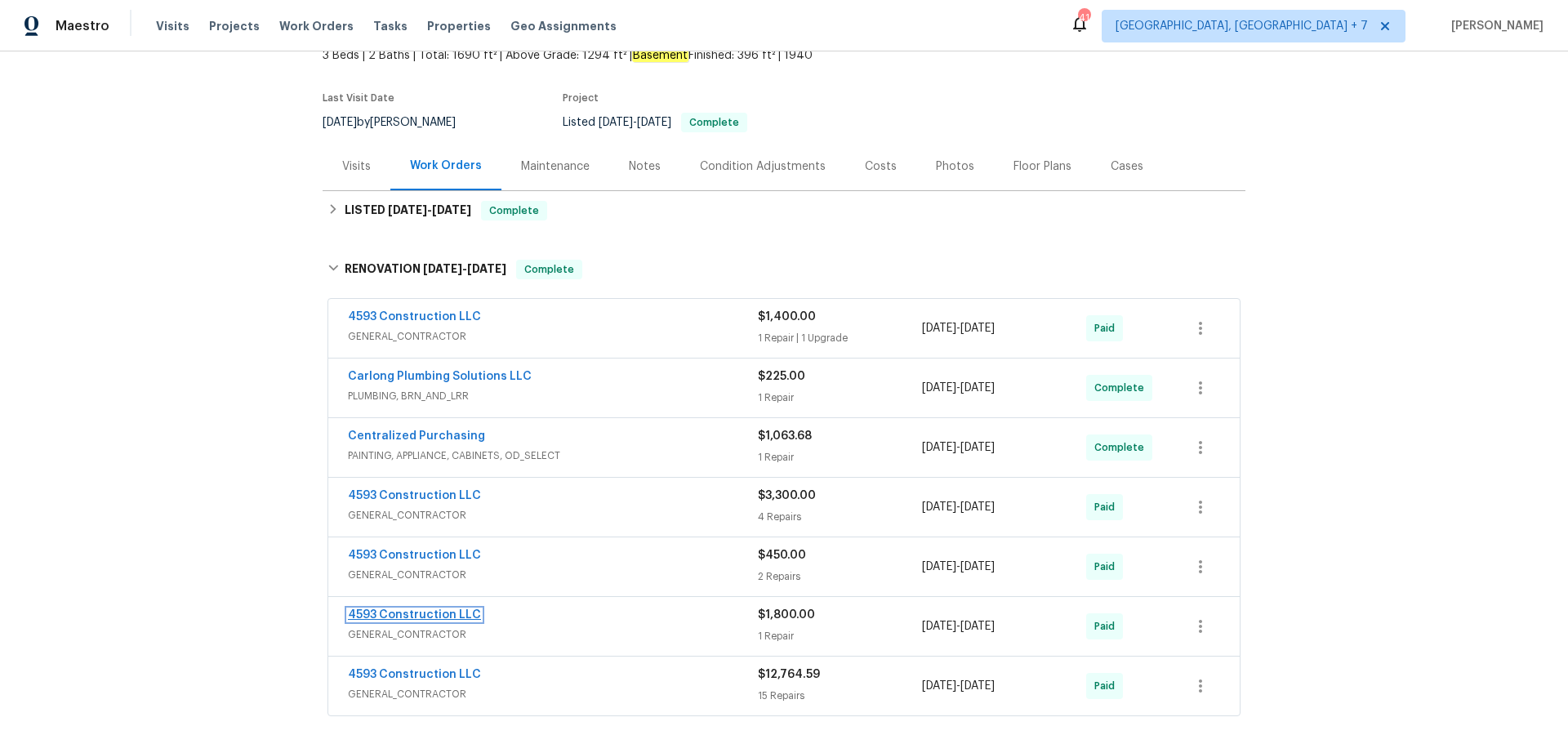
click at [441, 612] on link "4593 Construction LLC" at bounding box center [414, 615] width 133 height 11
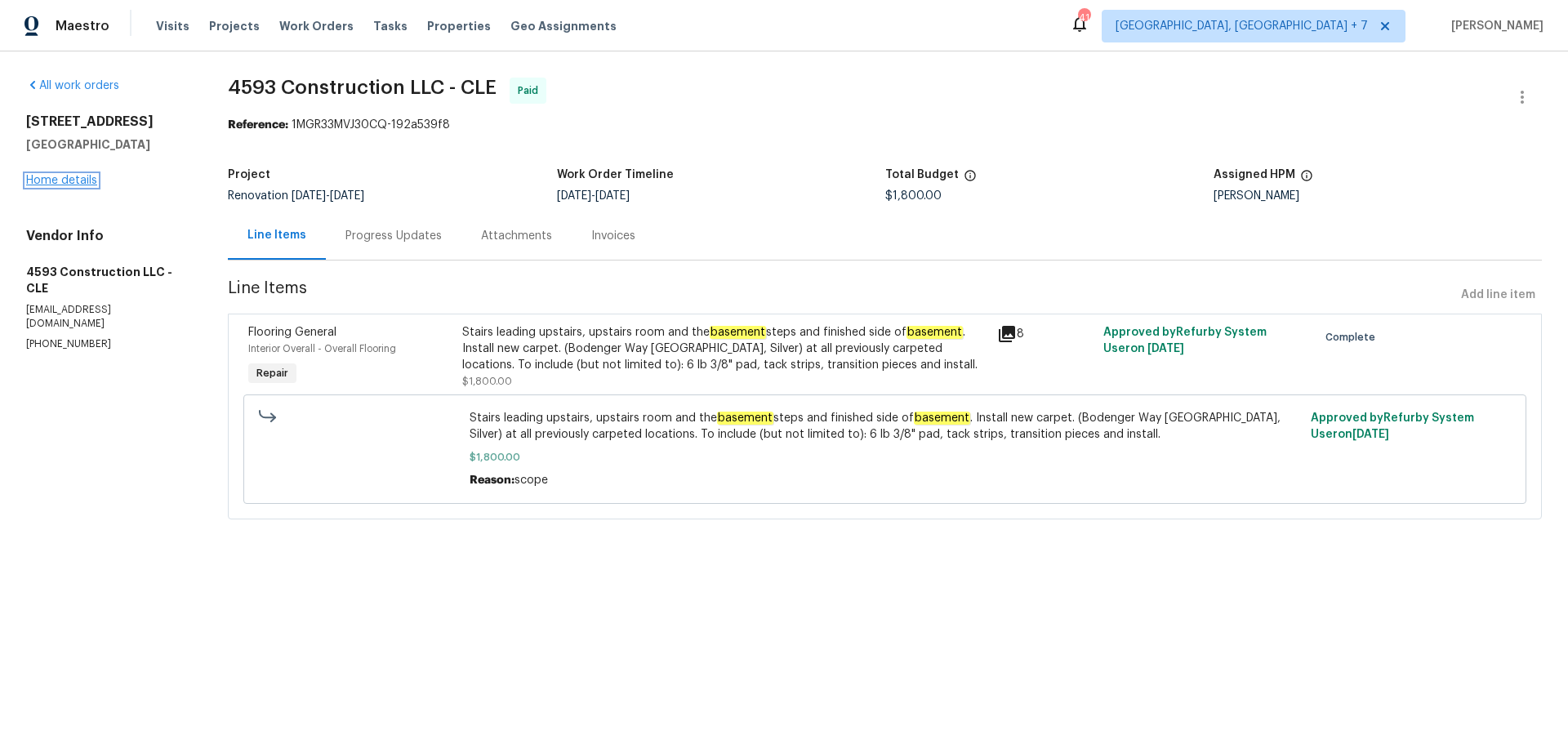
click at [66, 177] on link "Home details" at bounding box center [62, 180] width 71 height 11
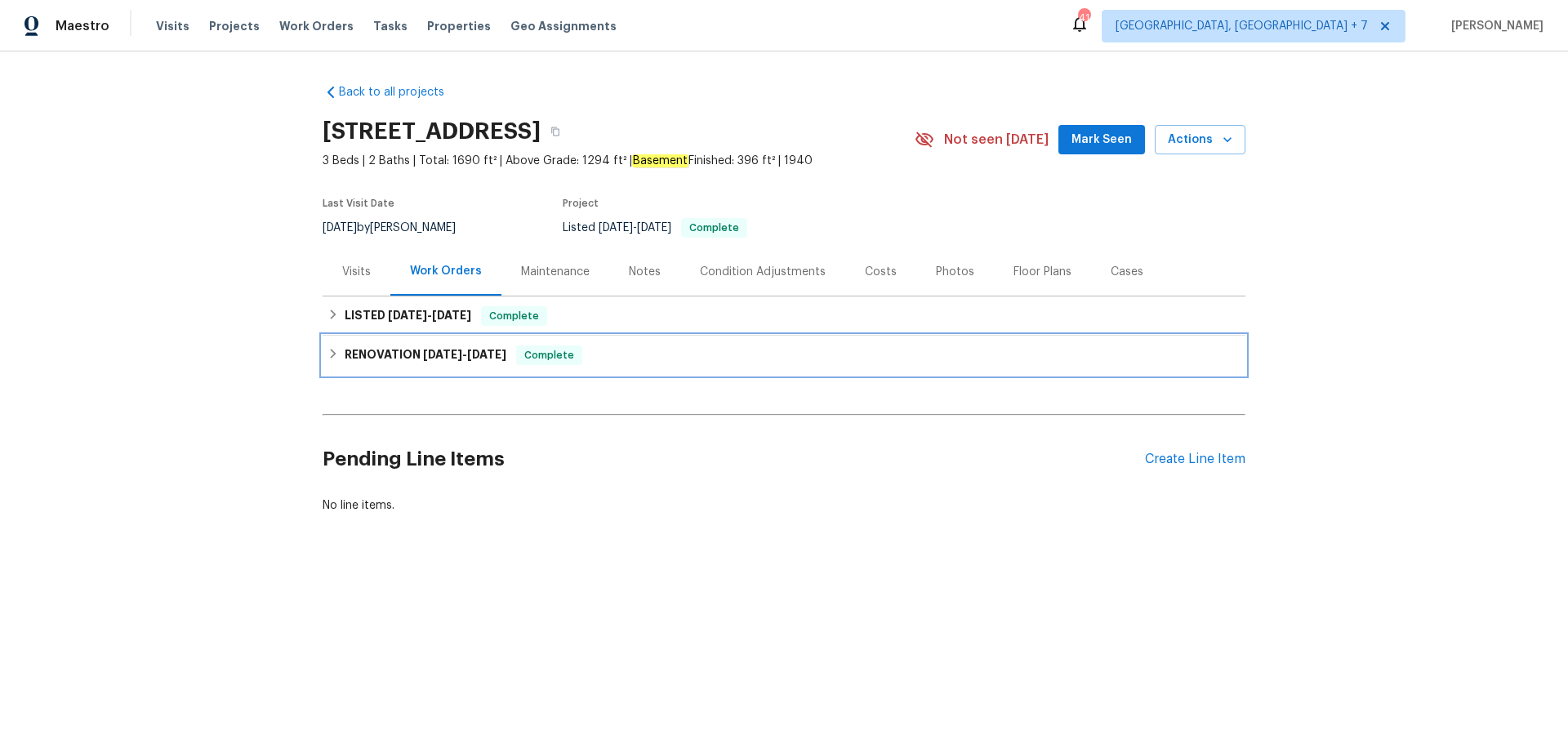
click at [374, 349] on h6 "RENOVATION [DATE] - [DATE]" at bounding box center [425, 354] width 162 height 19
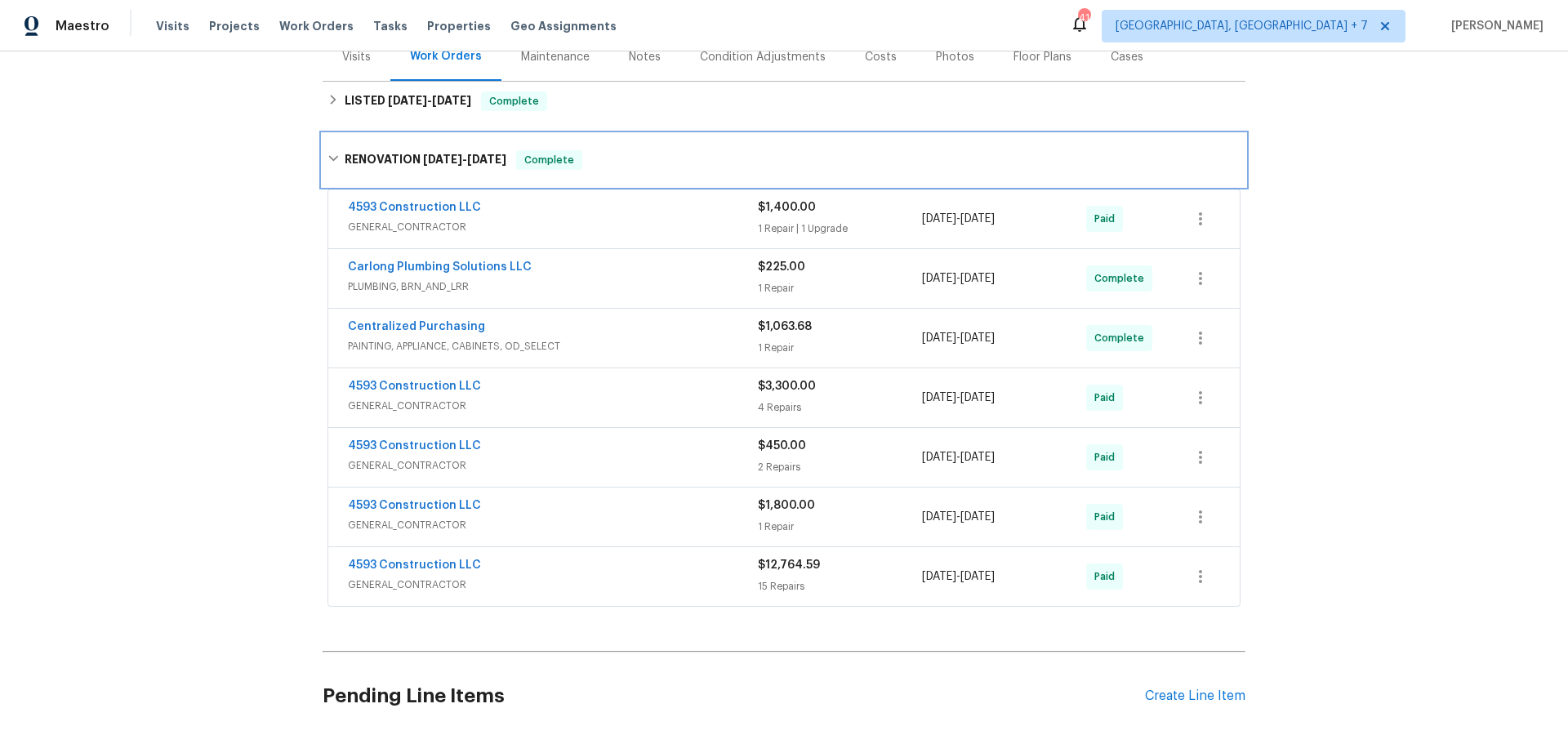
scroll to position [215, 0]
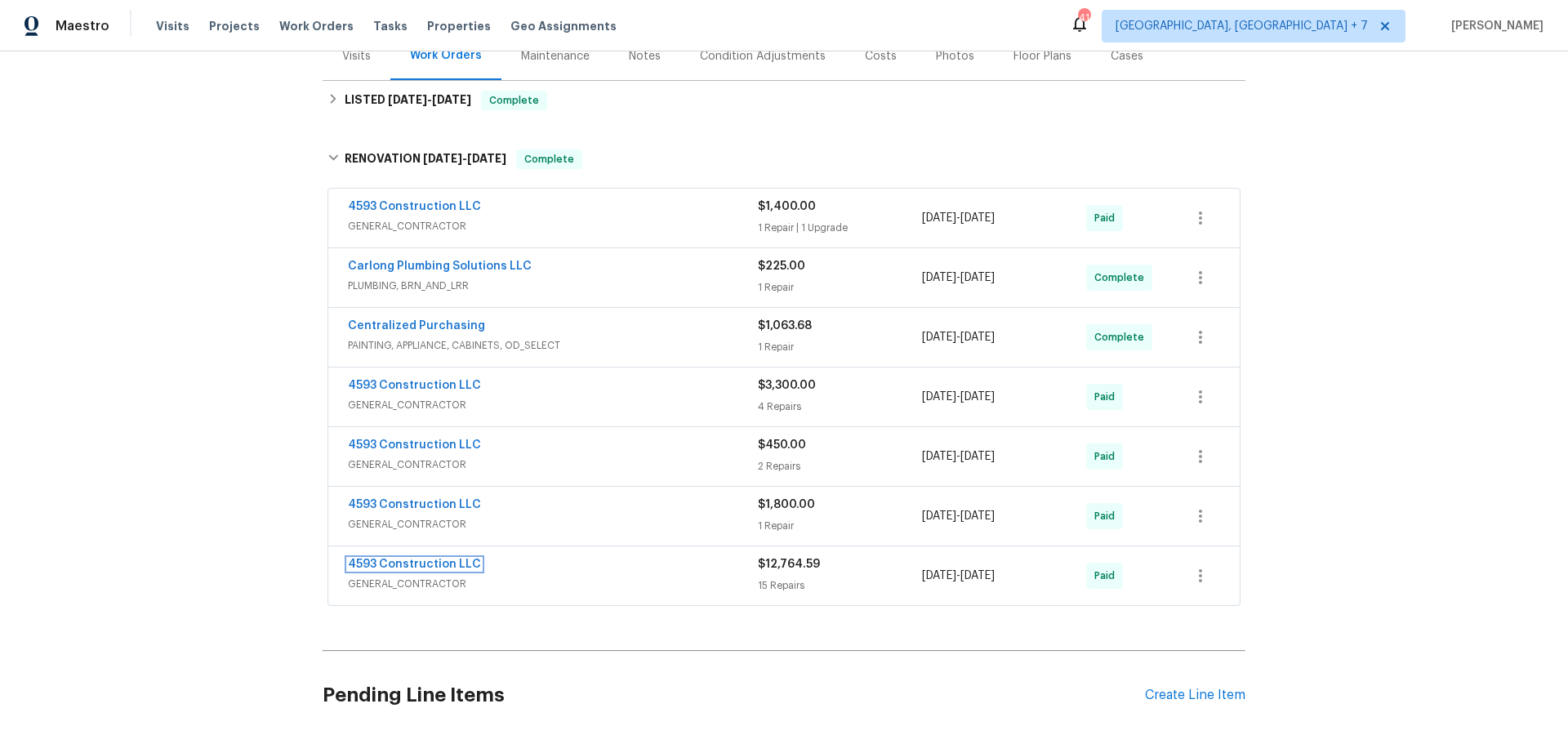
click at [426, 561] on link "4593 Construction LLC" at bounding box center [414, 564] width 133 height 11
